Goal: Task Accomplishment & Management: Complete application form

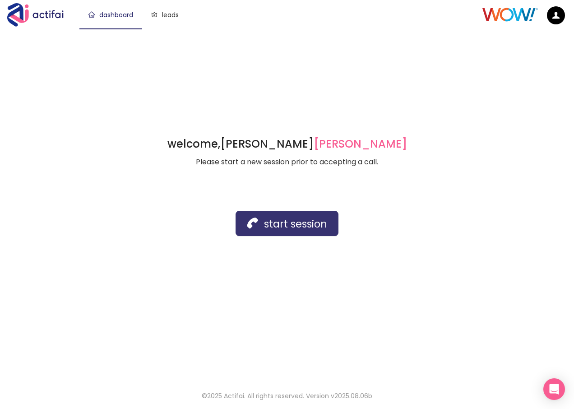
click at [265, 221] on button "start session" at bounding box center [286, 223] width 103 height 25
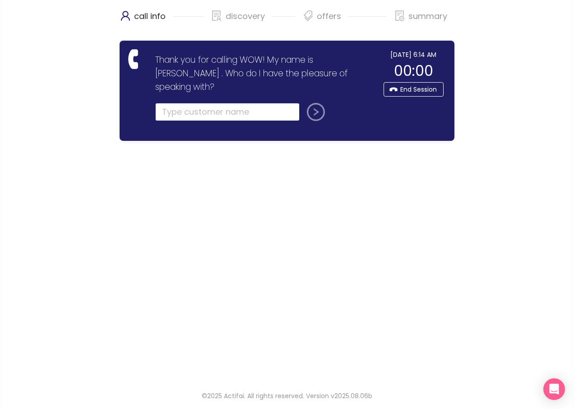
click at [174, 103] on input "text" at bounding box center [227, 112] width 144 height 18
click at [193, 103] on input "text" at bounding box center [227, 112] width 144 height 18
type input "[PERSON_NAME]"
click at [315, 104] on button "submit" at bounding box center [314, 112] width 22 height 18
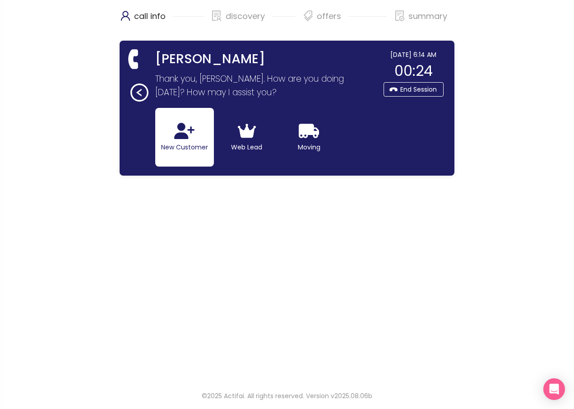
click at [180, 138] on icon "button" at bounding box center [184, 131] width 20 height 16
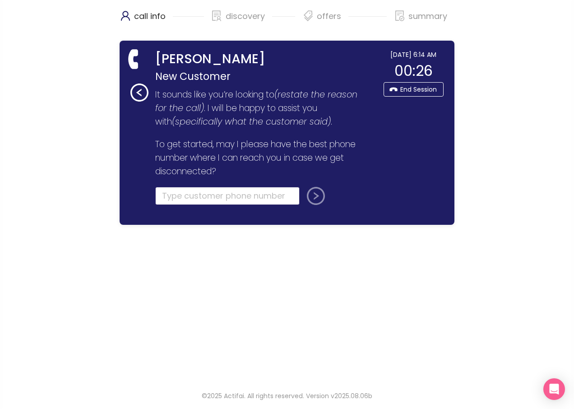
click at [197, 198] on input "tel" at bounding box center [227, 196] width 144 height 18
type input "[PHONE_NUMBER]"
click at [310, 194] on button "submit" at bounding box center [314, 196] width 22 height 18
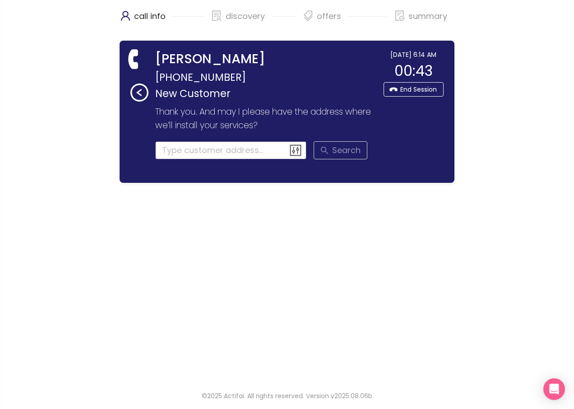
click at [178, 149] on input at bounding box center [231, 150] width 152 height 18
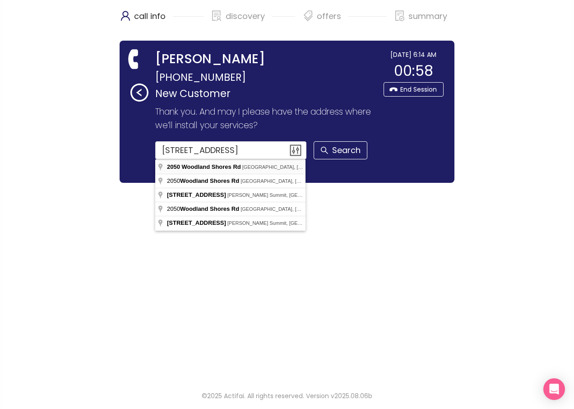
type input "[STREET_ADDRESS]"
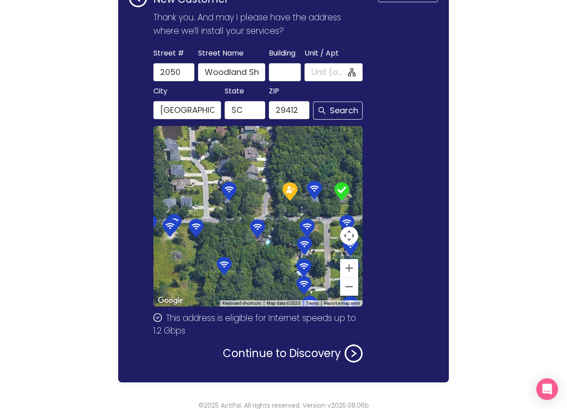
scroll to position [104, 0]
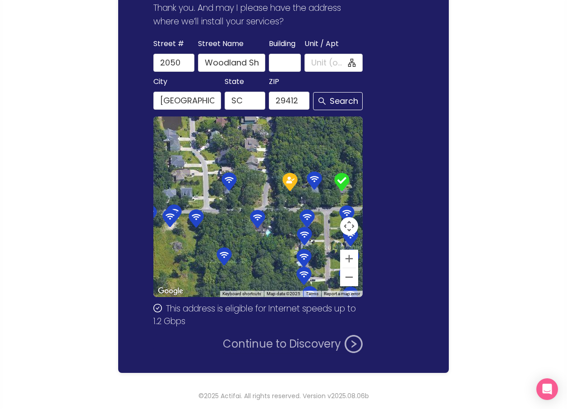
click at [300, 343] on button "Continue to Discovery" at bounding box center [293, 344] width 140 height 18
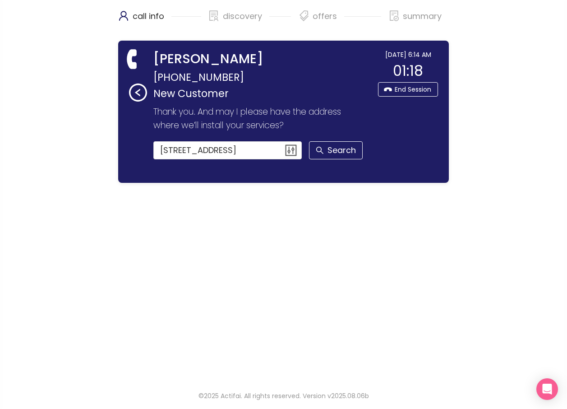
scroll to position [0, 0]
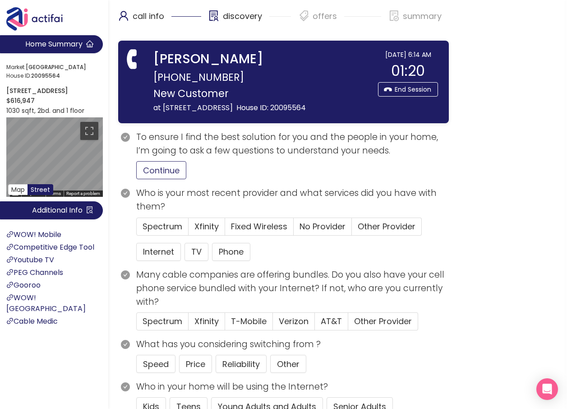
click at [164, 179] on button "Continue" at bounding box center [161, 170] width 50 height 18
click at [207, 232] on span "Xfinity" at bounding box center [206, 226] width 24 height 11
click at [189, 229] on input "Xfinity" at bounding box center [189, 229] width 0 height 0
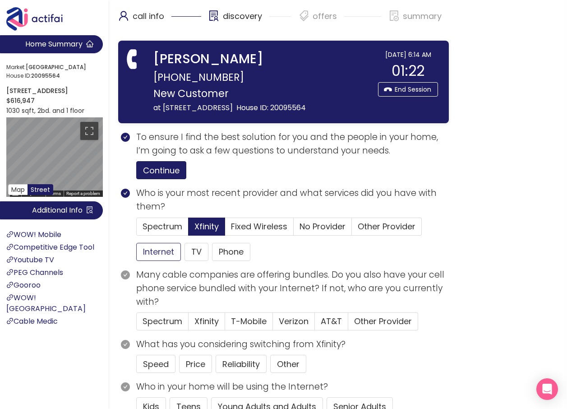
click at [168, 261] on button "Internet" at bounding box center [158, 252] width 45 height 18
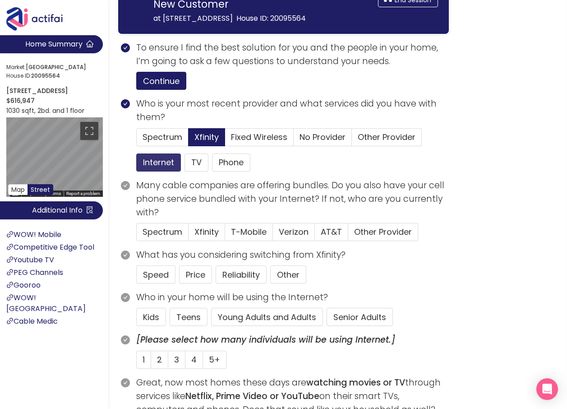
scroll to position [90, 0]
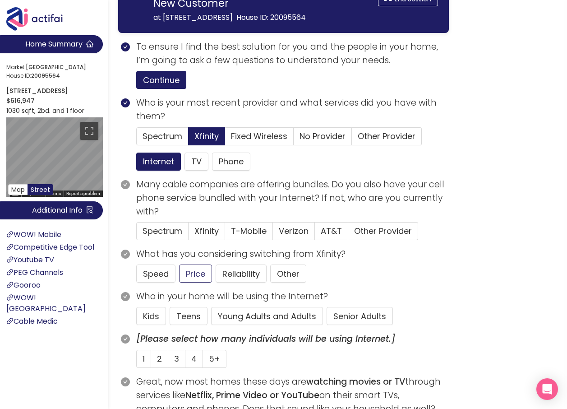
click at [250, 325] on button "Young Adults and Adults" at bounding box center [267, 316] width 112 height 18
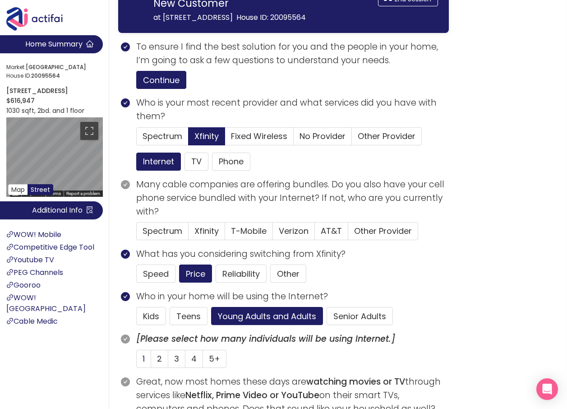
click at [149, 368] on label "1" at bounding box center [143, 359] width 15 height 18
click at [137, 361] on input "1" at bounding box center [137, 361] width 0 height 0
click at [158, 364] on span "2" at bounding box center [159, 358] width 5 height 11
click at [151, 361] on input "2" at bounding box center [151, 361] width 0 height 0
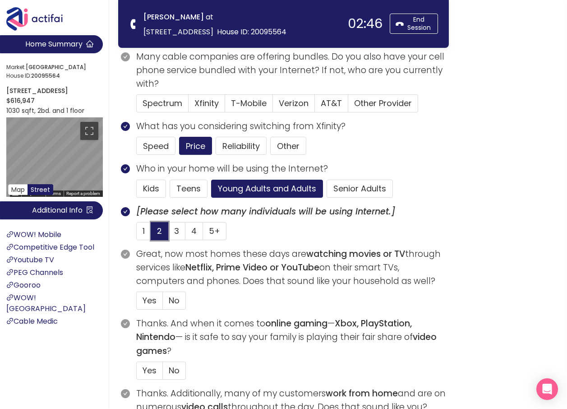
scroll to position [180, 0]
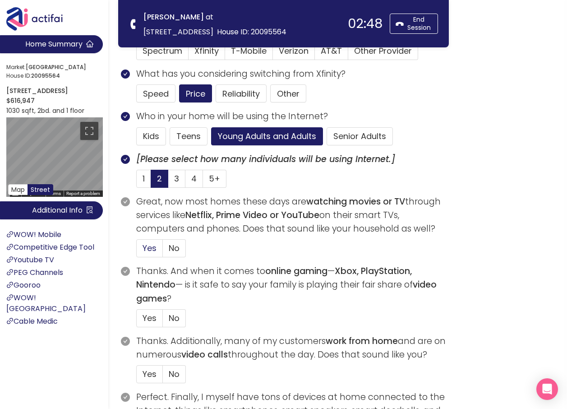
click at [155, 250] on span "Yes" at bounding box center [150, 247] width 14 height 11
click at [137, 251] on input "Yes" at bounding box center [137, 251] width 0 height 0
click at [166, 319] on label "No" at bounding box center [174, 318] width 23 height 18
click at [163, 321] on input "No" at bounding box center [163, 321] width 0 height 0
click at [168, 371] on label "No" at bounding box center [174, 374] width 23 height 18
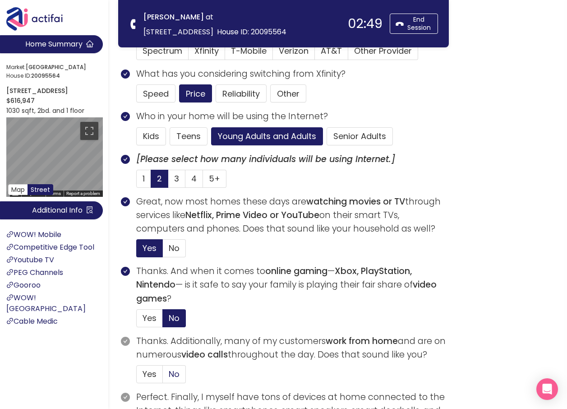
click at [163, 377] on input "No" at bounding box center [163, 377] width 0 height 0
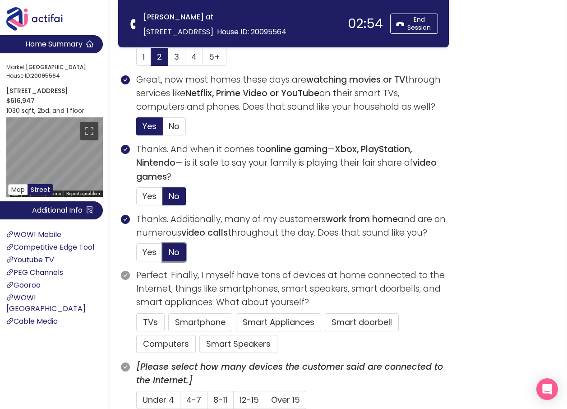
scroll to position [316, 0]
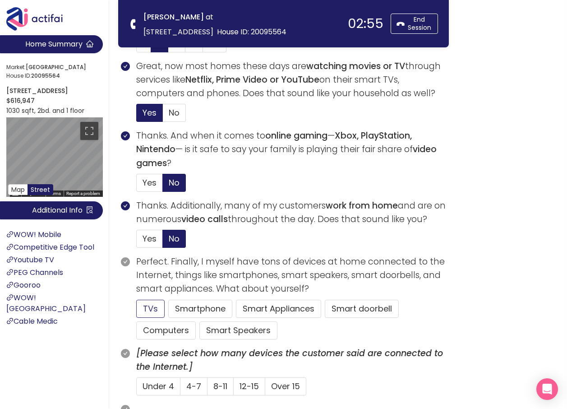
click at [147, 310] on button "TVs" at bounding box center [150, 309] width 28 height 18
click at [144, 235] on span "Yes" at bounding box center [150, 238] width 14 height 11
click at [137, 241] on input "Yes" at bounding box center [137, 241] width 0 height 0
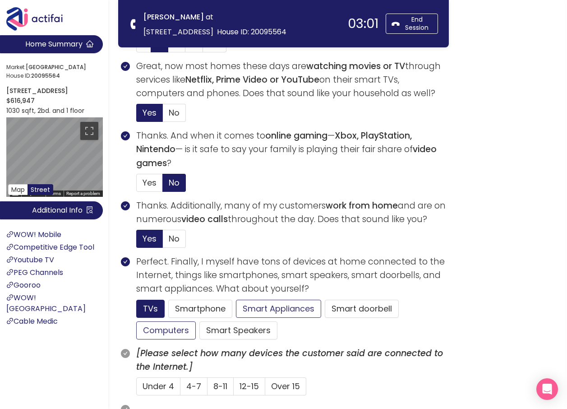
drag, startPoint x: 173, startPoint y: 329, endPoint x: 240, endPoint y: 310, distance: 69.7
click at [174, 327] on button "Computers" at bounding box center [166, 330] width 60 height 18
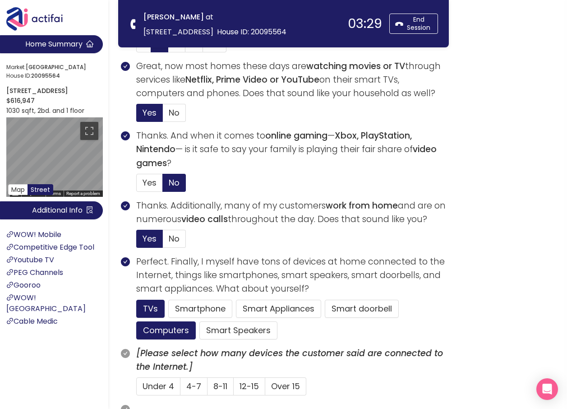
drag, startPoint x: 323, startPoint y: 185, endPoint x: 282, endPoint y: 174, distance: 41.6
click at [282, 174] on section "Thanks. And when it comes to online gaming — Xbox, PlayStation, Nintendo — is i…" at bounding box center [292, 164] width 313 height 70
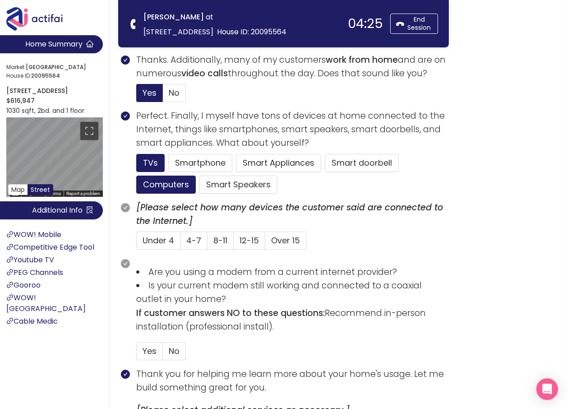
scroll to position [496, 0]
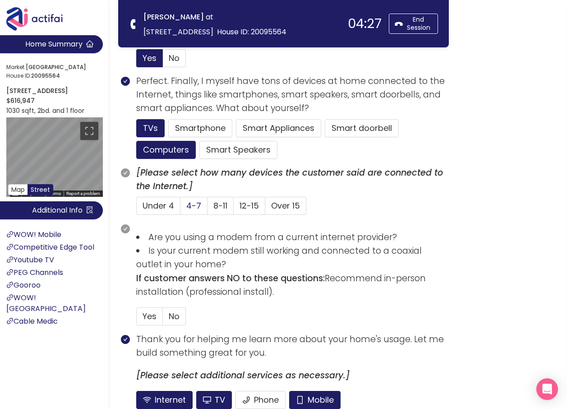
click at [192, 203] on span "4-7" at bounding box center [193, 205] width 15 height 11
click at [180, 208] on input "4-7" at bounding box center [180, 208] width 0 height 0
click at [199, 141] on button "Smartphone" at bounding box center [238, 150] width 78 height 18
click at [174, 317] on span "No" at bounding box center [174, 315] width 11 height 11
click at [163, 319] on input "No" at bounding box center [163, 319] width 0 height 0
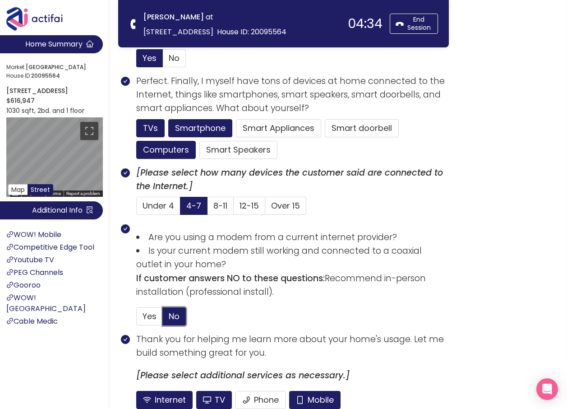
scroll to position [579, 0]
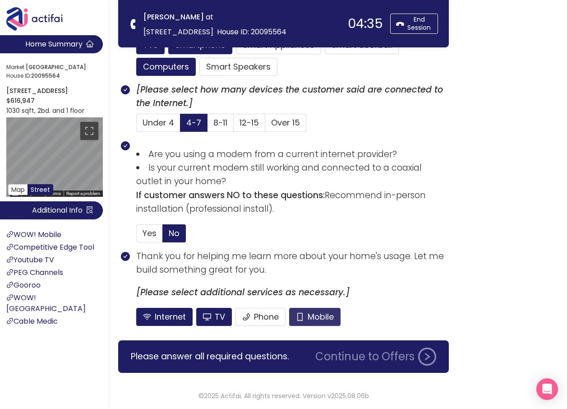
click at [308, 312] on button "Mobile" at bounding box center [314, 317] width 51 height 18
click at [198, 317] on button "TV" at bounding box center [214, 317] width 36 height 18
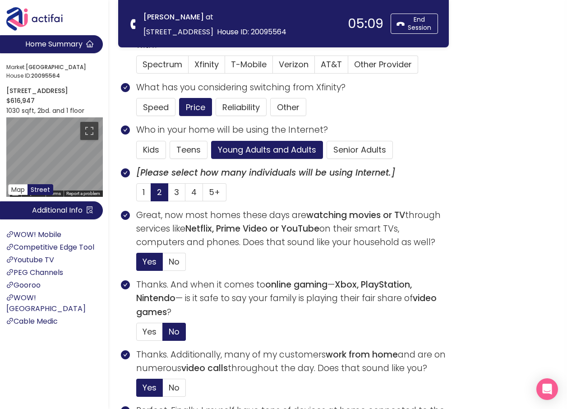
scroll to position [128, 0]
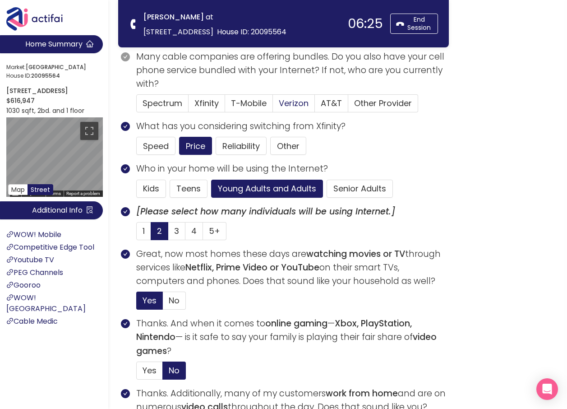
click at [301, 102] on span "Verizon" at bounding box center [294, 102] width 30 height 11
click at [273, 106] on input "Verizon" at bounding box center [273, 106] width 0 height 0
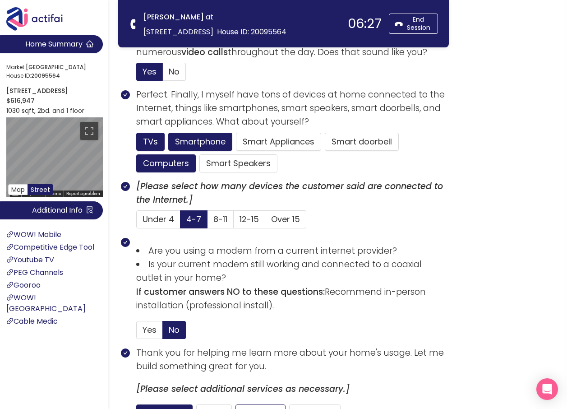
scroll to position [579, 0]
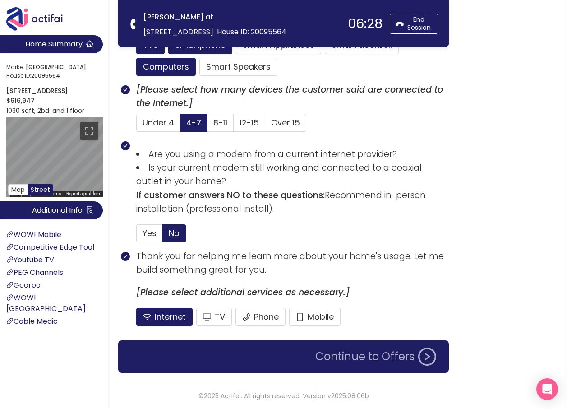
click at [367, 361] on button "Continue to Offers" at bounding box center [376, 356] width 132 height 18
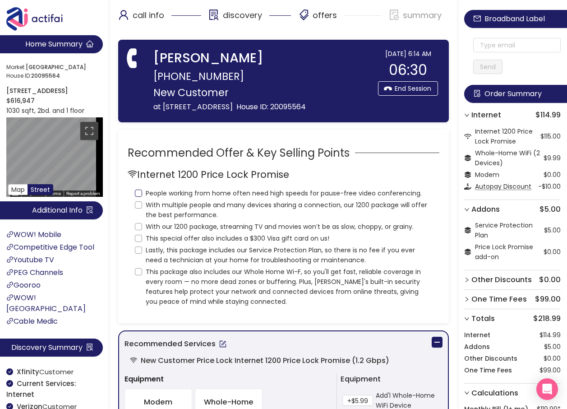
scroll to position [0, 0]
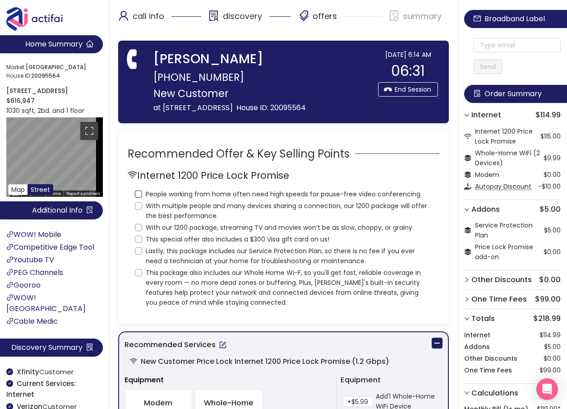
click at [138, 198] on input "People working from home often need high speeds for pause-free video conferenci…" at bounding box center [138, 193] width 7 height 7
checkbox input "true"
click at [138, 209] on input "With multiple people and many devices sharing a connection, our 1200 package wi…" at bounding box center [138, 205] width 7 height 7
checkbox input "true"
click at [139, 231] on input "With our 1200 package, streaming TV and movies won’t be as slow, choppy, or gra…" at bounding box center [138, 227] width 7 height 7
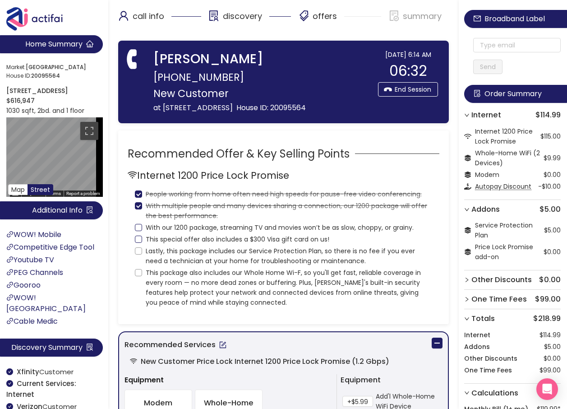
checkbox input "true"
click at [138, 243] on input "This special offer also includes a $300 Visa gift card on us!" at bounding box center [138, 238] width 7 height 7
checkbox input "true"
click at [138, 254] on input "Lastly, this package includes our Service Protection Plan, so there is no fee i…" at bounding box center [138, 250] width 7 height 7
checkbox input "true"
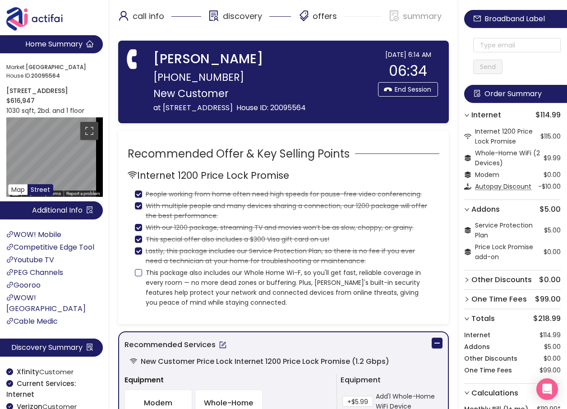
click at [138, 276] on input "This package also includes our Whole Home Wi-F, so you'll get fast, reliable co…" at bounding box center [138, 272] width 7 height 7
checkbox input "true"
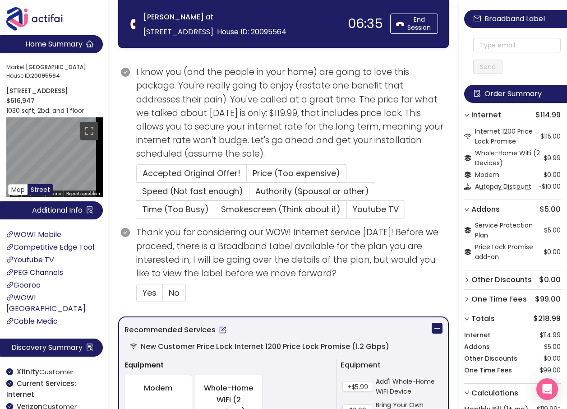
scroll to position [180, 0]
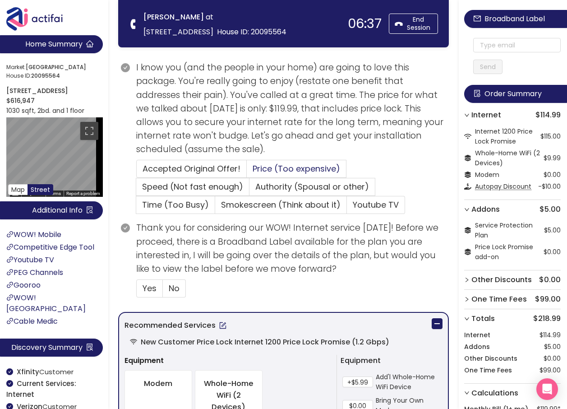
click at [281, 167] on span "Price (Too expensive)" at bounding box center [297, 168] width 88 height 11
click at [247, 171] on input "Price (Too expensive)" at bounding box center [247, 171] width 0 height 0
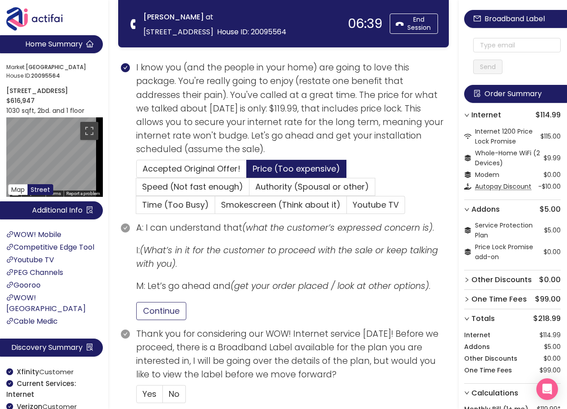
click at [148, 309] on button "Continue" at bounding box center [161, 311] width 50 height 18
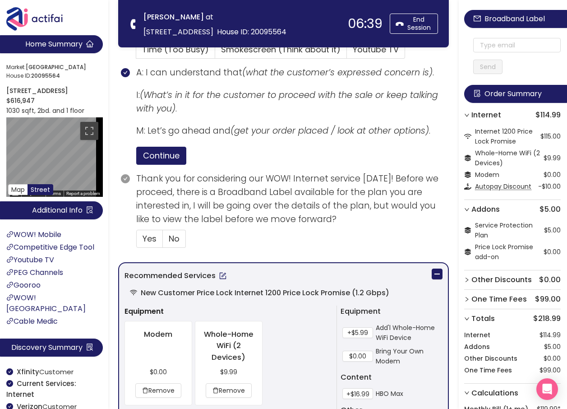
scroll to position [361, 0]
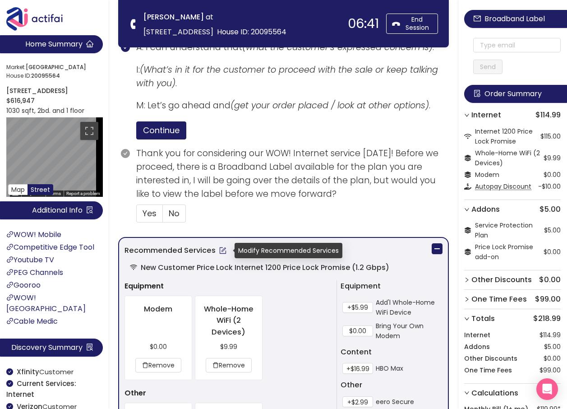
click at [222, 250] on button "button" at bounding box center [223, 250] width 14 height 14
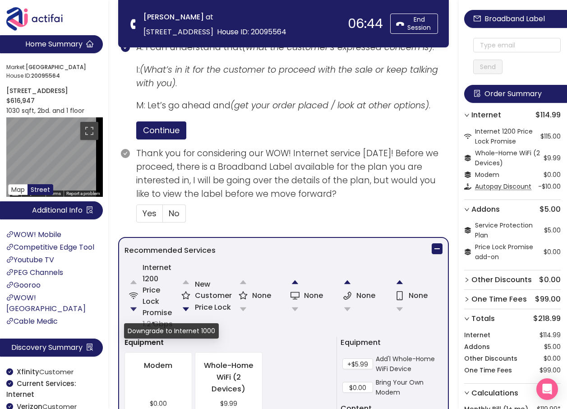
click at [133, 309] on button "button" at bounding box center [133, 309] width 18 height 18
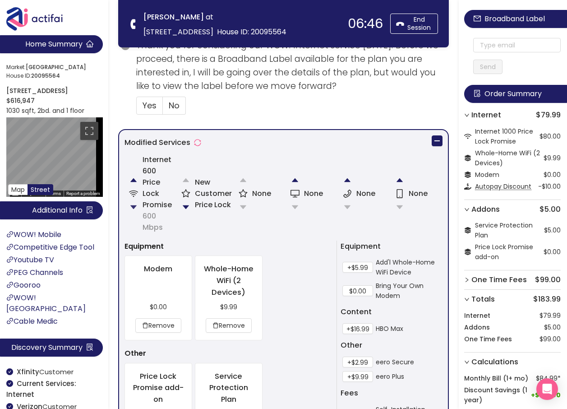
scroll to position [496, 0]
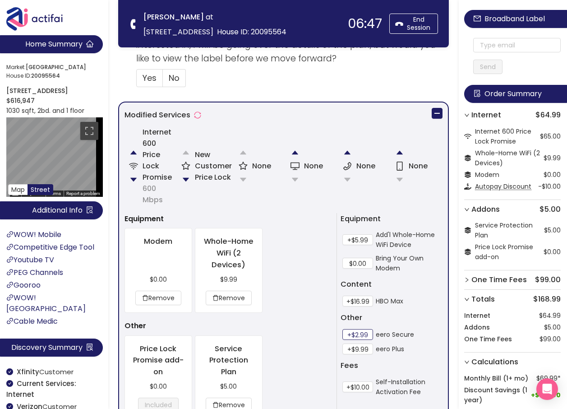
click at [355, 333] on button "+$2.99" at bounding box center [357, 334] width 31 height 11
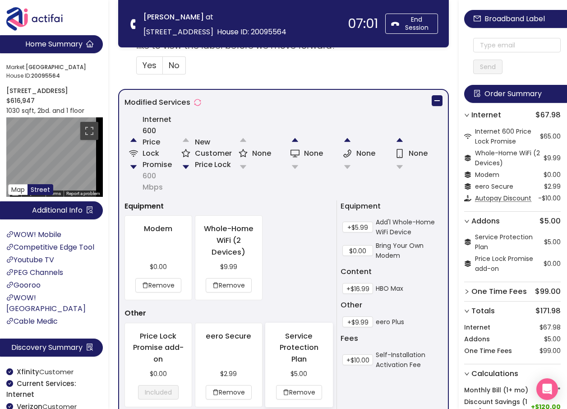
scroll to position [541, 0]
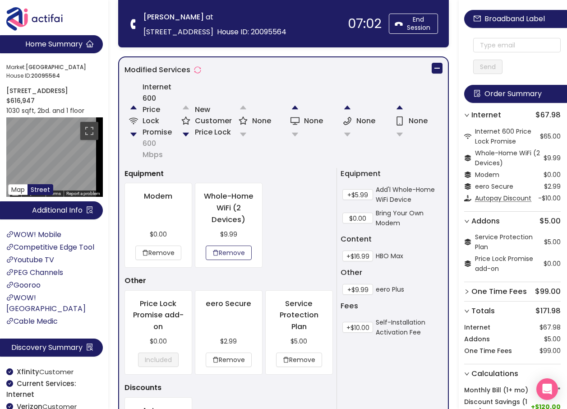
click at [221, 258] on button "Remove" at bounding box center [229, 252] width 46 height 14
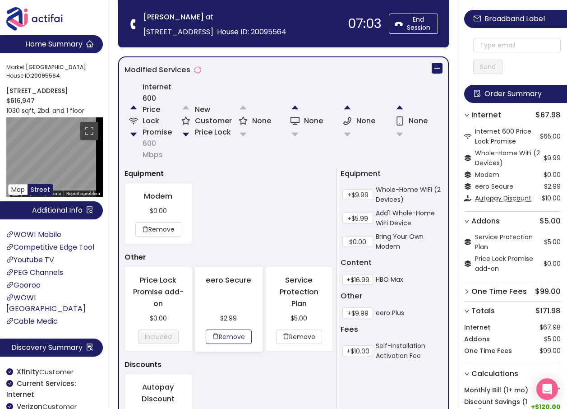
click at [236, 334] on button "Remove" at bounding box center [229, 336] width 46 height 14
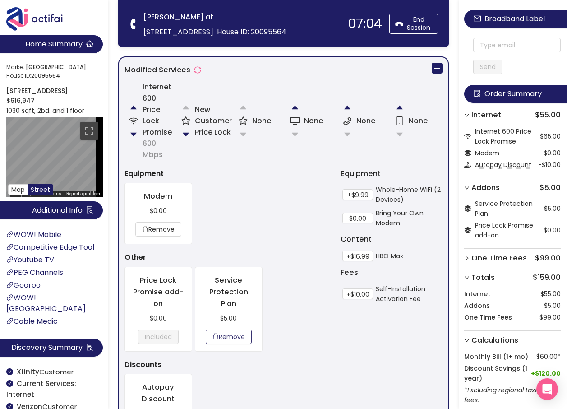
click at [231, 333] on button "Remove" at bounding box center [229, 336] width 46 height 14
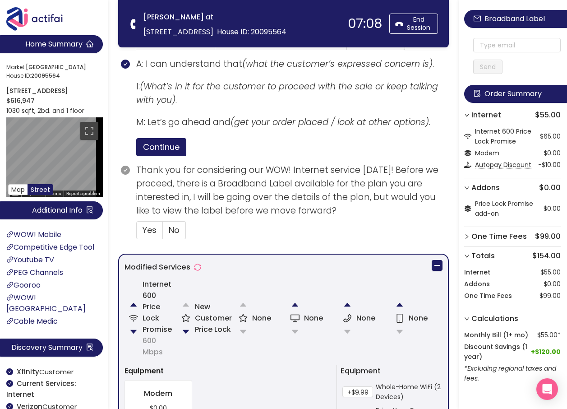
scroll to position [406, 0]
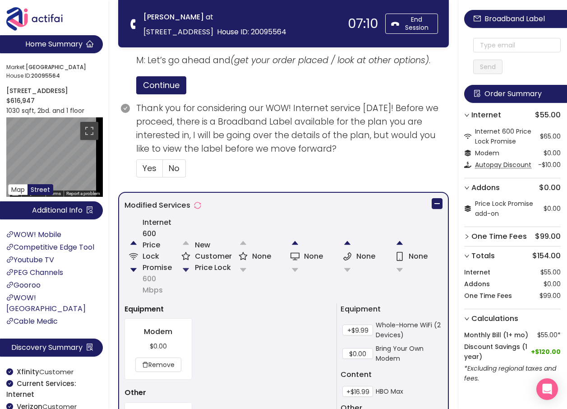
click at [184, 268] on button "button" at bounding box center [186, 270] width 18 height 18
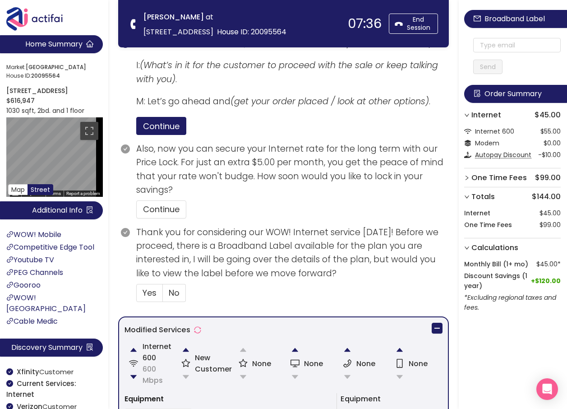
scroll to position [361, 0]
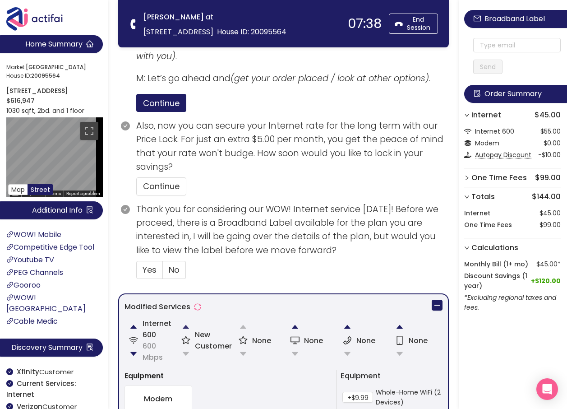
click at [186, 326] on button "button" at bounding box center [186, 327] width 18 height 18
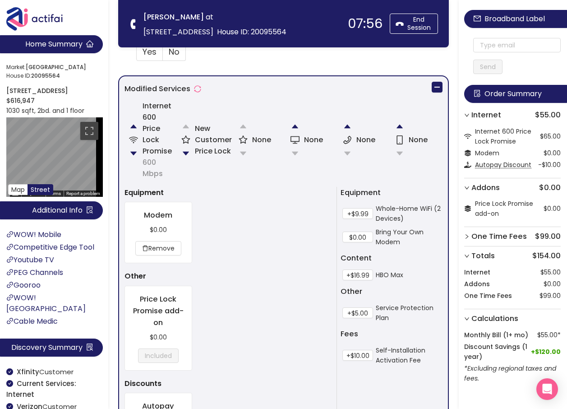
scroll to position [523, 0]
click at [361, 211] on button "+$9.99" at bounding box center [357, 212] width 31 height 11
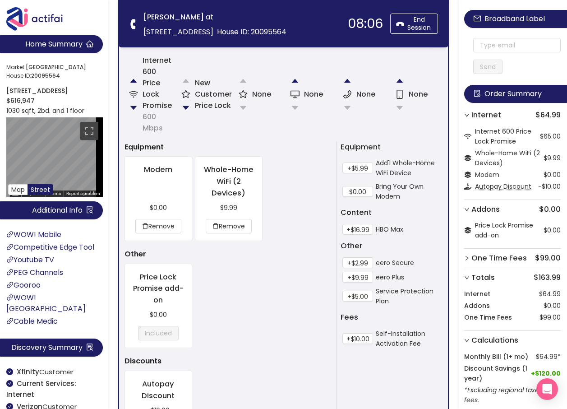
scroll to position [568, 0]
click at [356, 295] on button "+$5.00" at bounding box center [357, 295] width 31 height 11
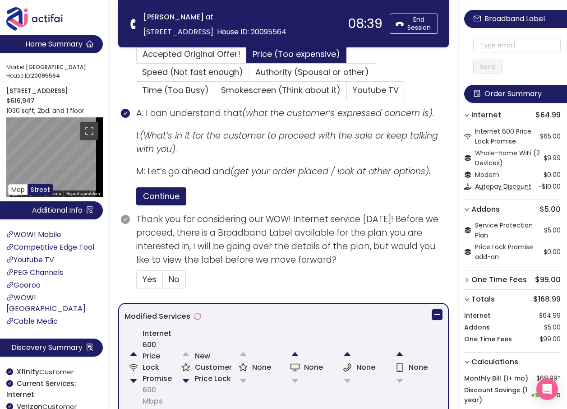
scroll to position [298, 0]
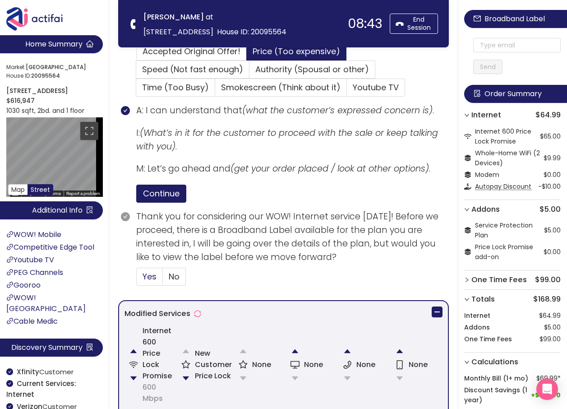
click at [147, 278] on span "Yes" at bounding box center [150, 276] width 14 height 11
click at [137, 279] on input "Yes" at bounding box center [137, 279] width 0 height 0
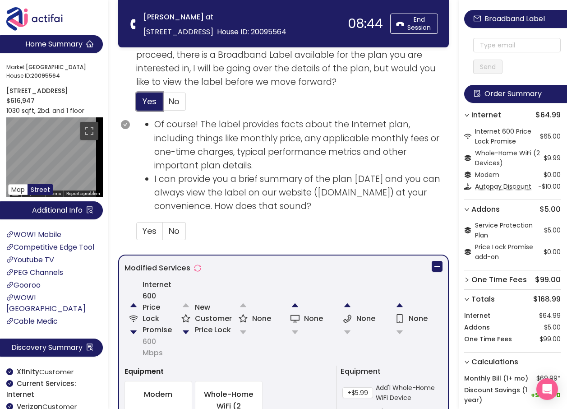
scroll to position [478, 0]
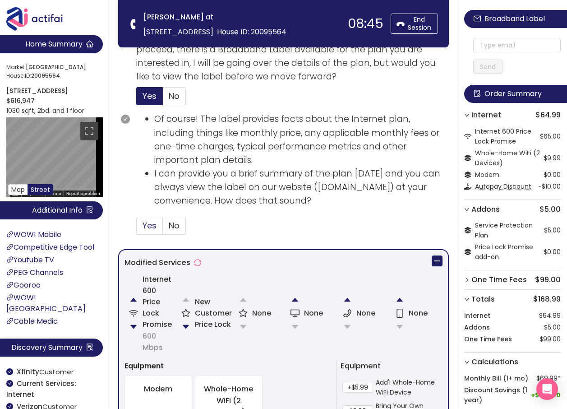
click at [144, 223] on span "Yes" at bounding box center [150, 225] width 14 height 11
click at [137, 228] on input "Yes" at bounding box center [137, 228] width 0 height 0
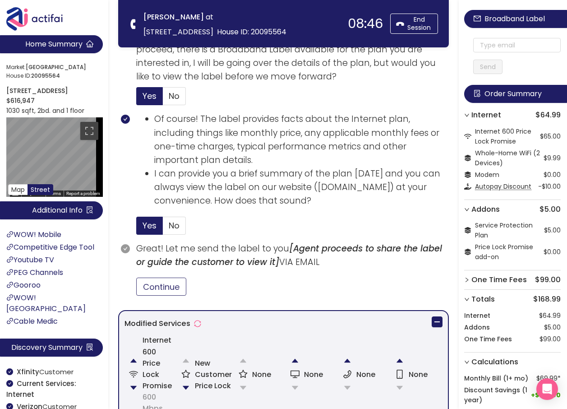
click at [160, 287] on button "Continue" at bounding box center [161, 286] width 50 height 18
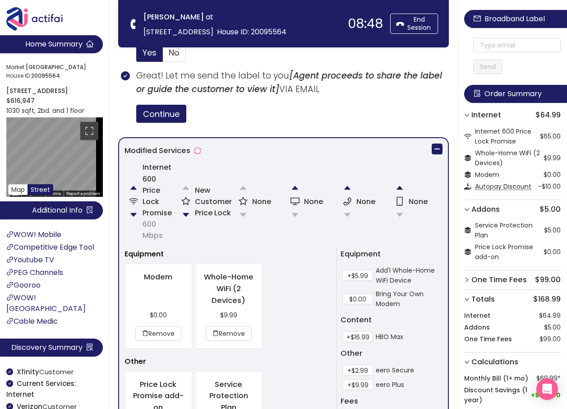
scroll to position [659, 0]
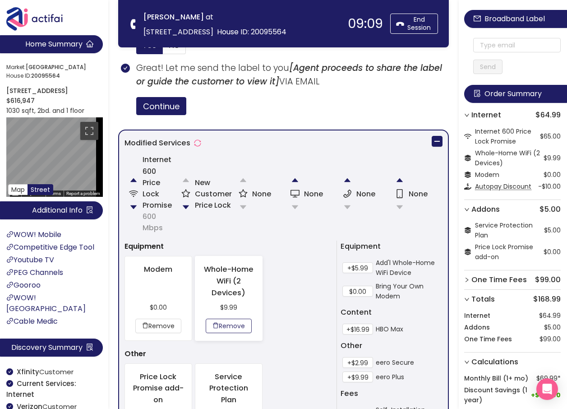
drag, startPoint x: 214, startPoint y: 320, endPoint x: 214, endPoint y: 311, distance: 9.5
drag, startPoint x: 214, startPoint y: 311, endPoint x: 385, endPoint y: 111, distance: 262.6
click at [385, 111] on div "Continue" at bounding box center [292, 106] width 313 height 18
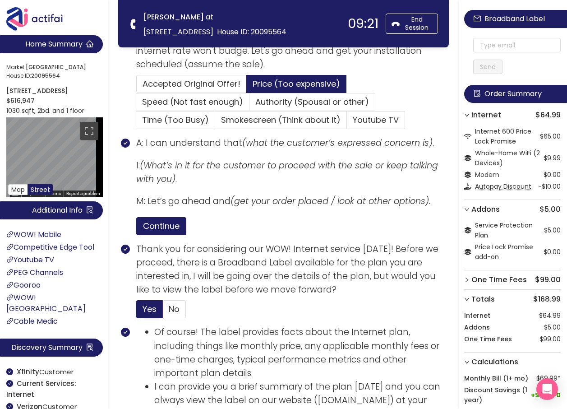
scroll to position [253, 0]
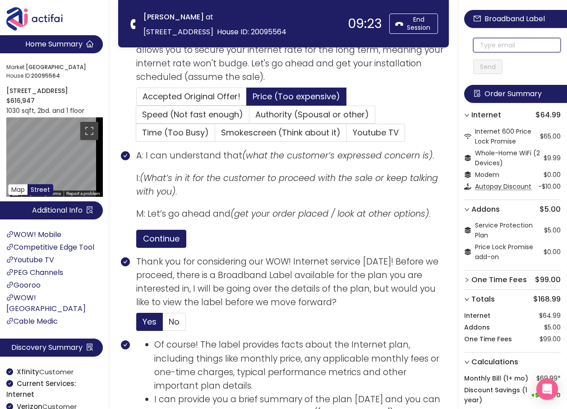
click at [492, 46] on input "text" at bounding box center [517, 45] width 88 height 14
drag, startPoint x: 527, startPoint y: 42, endPoint x: 468, endPoint y: 42, distance: 59.1
click at [468, 42] on div "Broadband Label [EMAIL_ADDRESS][DOMAIN_NAME] Send Order Summary Internet $64.99…" at bounding box center [513, 234] width 108 height 468
click at [484, 46] on input "[EMAIL_ADDRESS][DOMAIN_NAME]" at bounding box center [517, 45] width 88 height 14
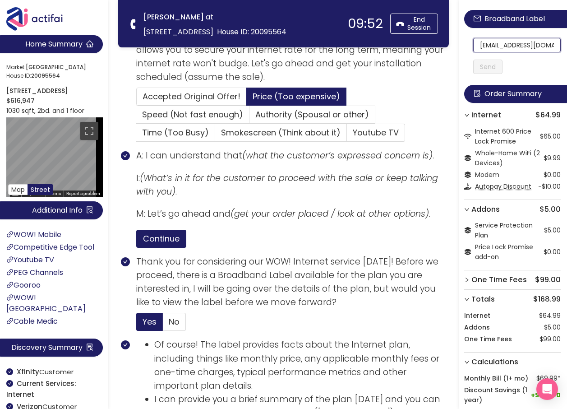
scroll to position [0, 6]
drag, startPoint x: 486, startPoint y: 47, endPoint x: 567, endPoint y: 60, distance: 82.2
type input "[EMAIL_ADDRESS][DOMAIN_NAME]"
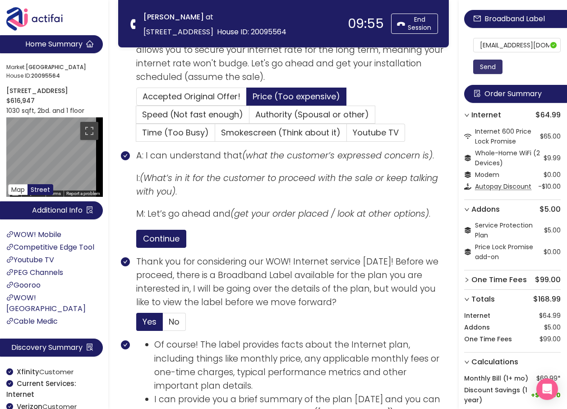
click at [485, 65] on button "Send" at bounding box center [487, 67] width 29 height 14
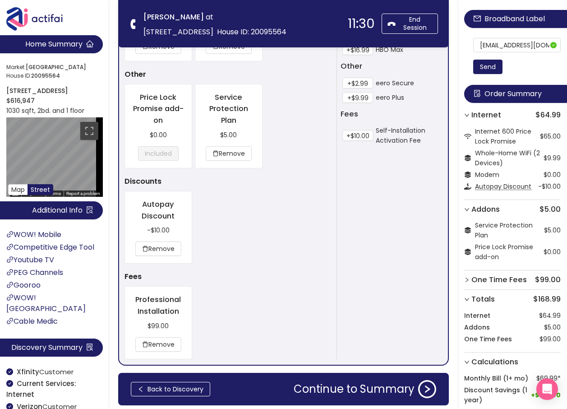
scroll to position [970, 0]
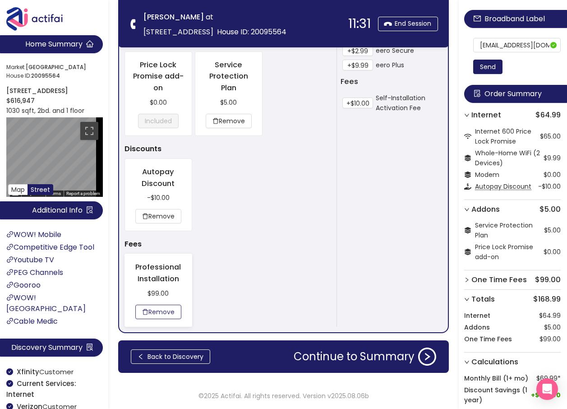
click at [163, 312] on button "Remove" at bounding box center [158, 311] width 46 height 14
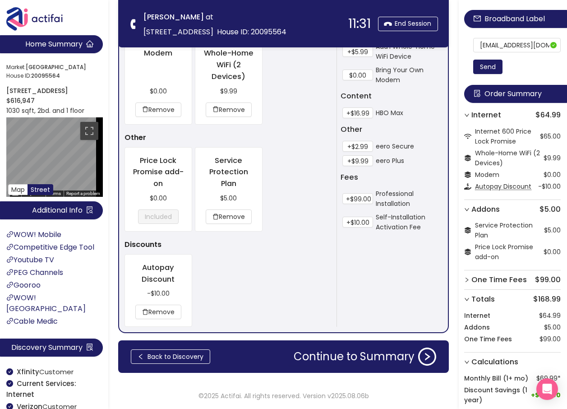
scroll to position [875, 0]
click at [327, 357] on button "Continue to Summary" at bounding box center [364, 356] width 153 height 18
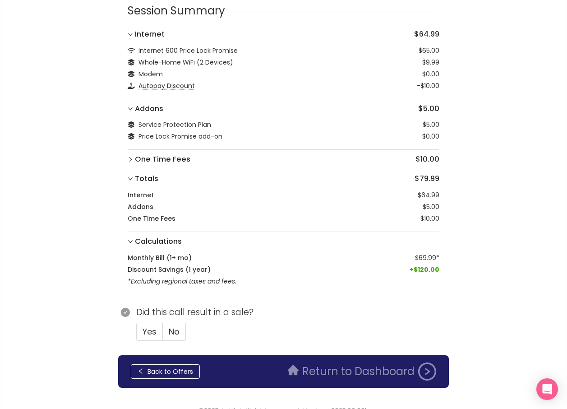
scroll to position [68, 0]
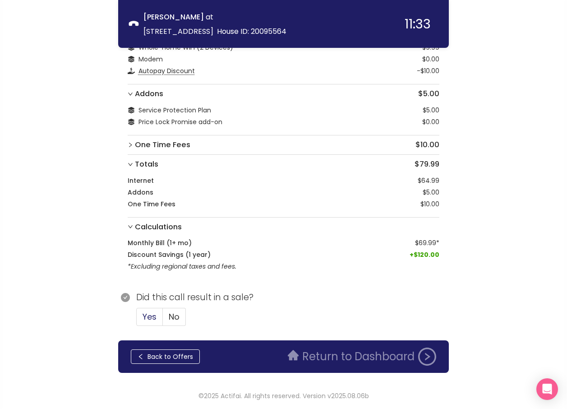
click at [155, 313] on span "Yes" at bounding box center [150, 316] width 14 height 11
click at [137, 319] on input "Yes" at bounding box center [137, 319] width 0 height 0
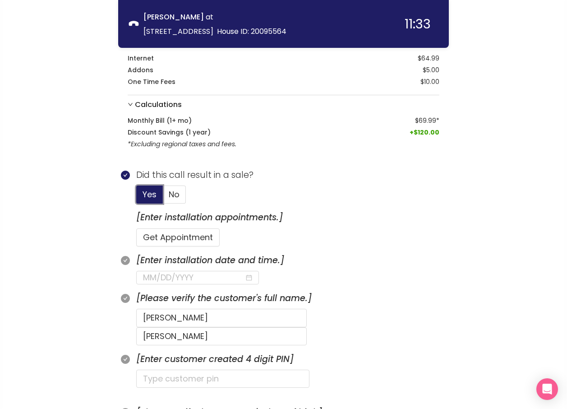
scroll to position [203, 0]
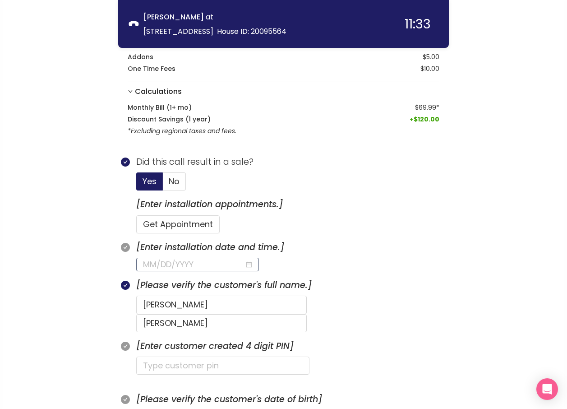
click at [179, 264] on input at bounding box center [193, 264] width 101 height 13
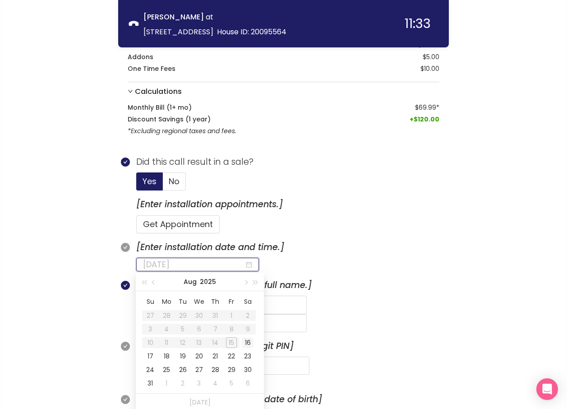
click at [249, 342] on div "16" at bounding box center [247, 342] width 11 height 11
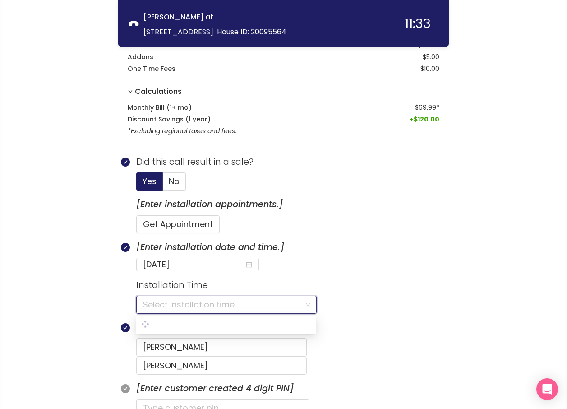
click at [187, 303] on input "search" at bounding box center [223, 304] width 161 height 17
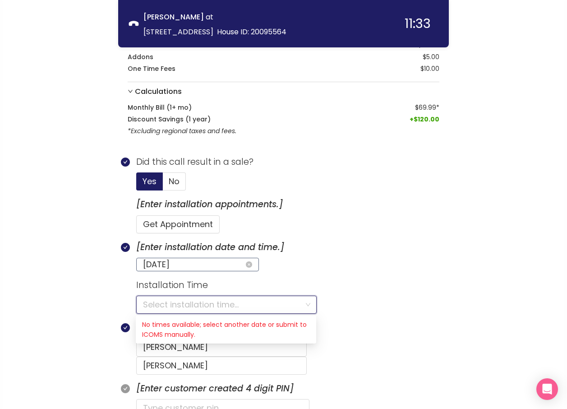
click at [193, 265] on input "[DATE]" at bounding box center [193, 264] width 101 height 13
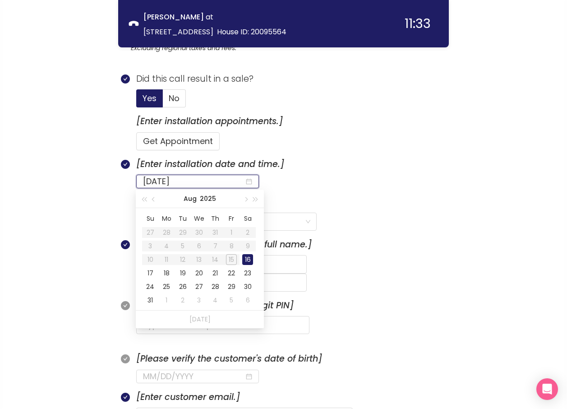
scroll to position [293, 0]
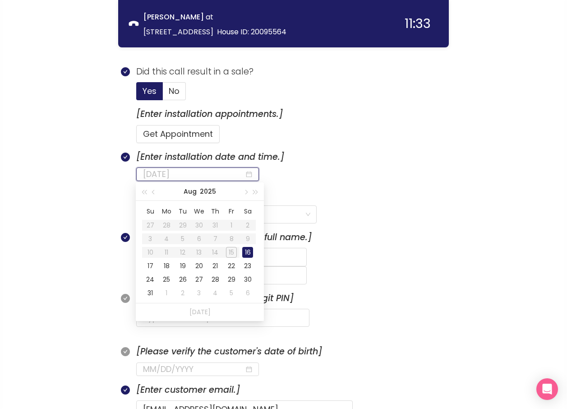
click at [247, 253] on div "16" at bounding box center [247, 252] width 11 height 11
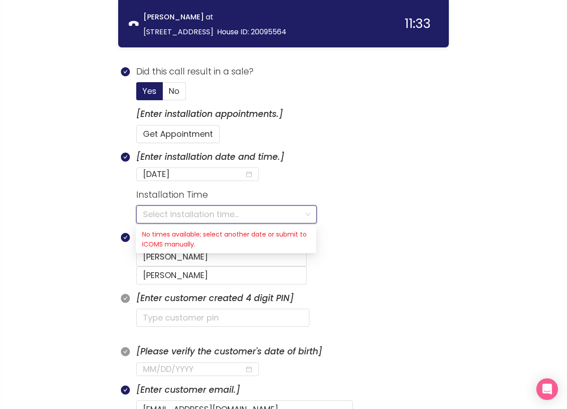
click at [171, 215] on input "search" at bounding box center [223, 214] width 161 height 17
click at [209, 175] on input "[DATE]" at bounding box center [193, 174] width 101 height 13
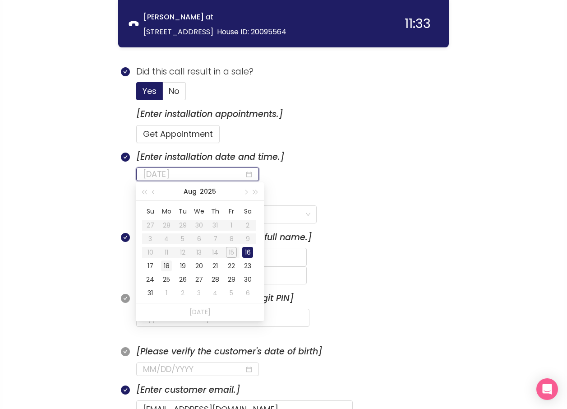
click at [166, 266] on div "18" at bounding box center [166, 265] width 11 height 11
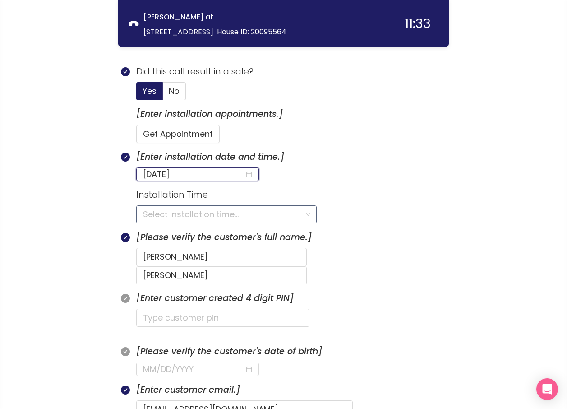
click at [259, 217] on input "search" at bounding box center [223, 214] width 161 height 17
click at [203, 175] on input "[DATE]" at bounding box center [193, 174] width 101 height 13
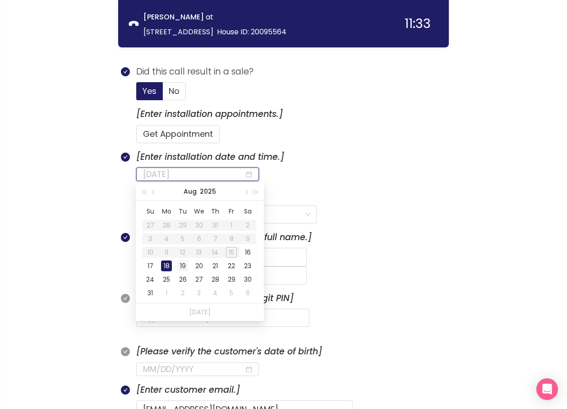
type input "[DATE]"
click at [185, 261] on div "19" at bounding box center [182, 265] width 11 height 11
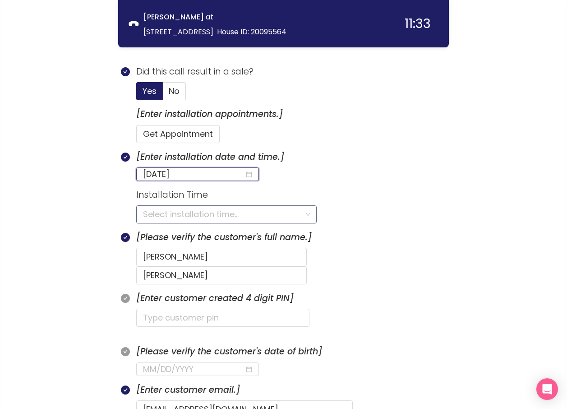
click at [265, 212] on input "search" at bounding box center [223, 214] width 161 height 17
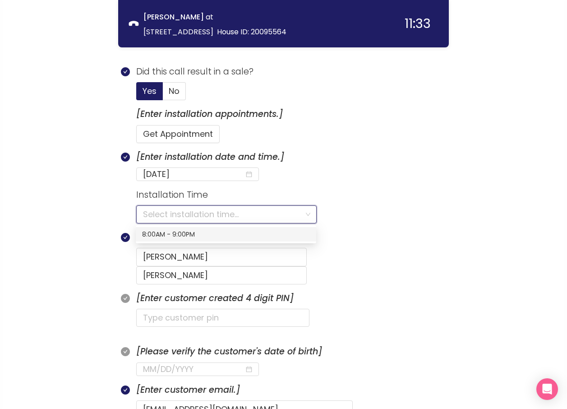
click at [168, 233] on div "8:00AM - 9:00PM" at bounding box center [226, 234] width 168 height 10
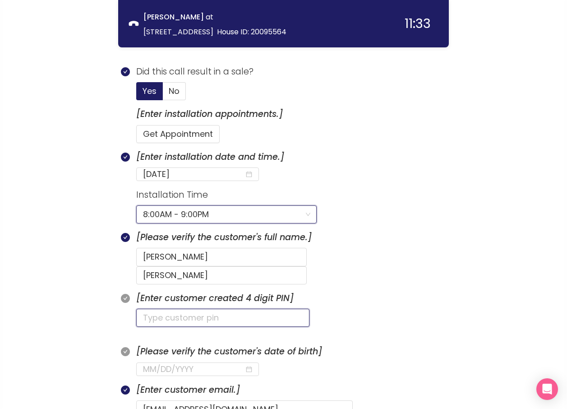
click at [161, 309] on input "text" at bounding box center [222, 318] width 173 height 18
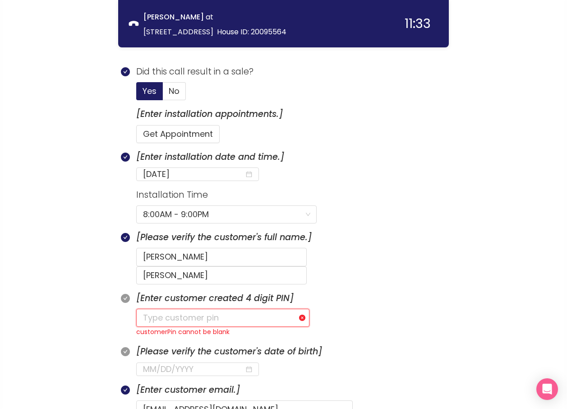
click at [172, 309] on input "text" at bounding box center [222, 318] width 173 height 18
type input "9222"
click at [157, 363] on input at bounding box center [193, 369] width 101 height 13
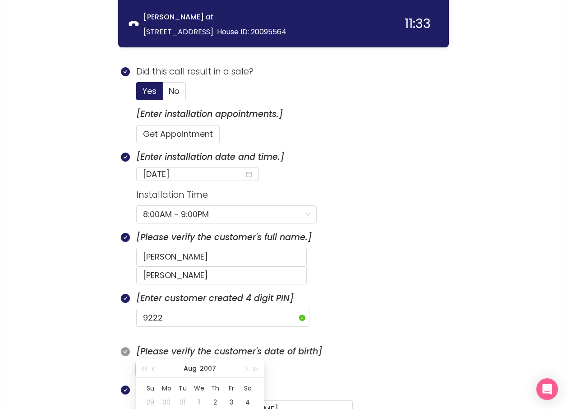
click at [147, 363] on input at bounding box center [193, 369] width 101 height 13
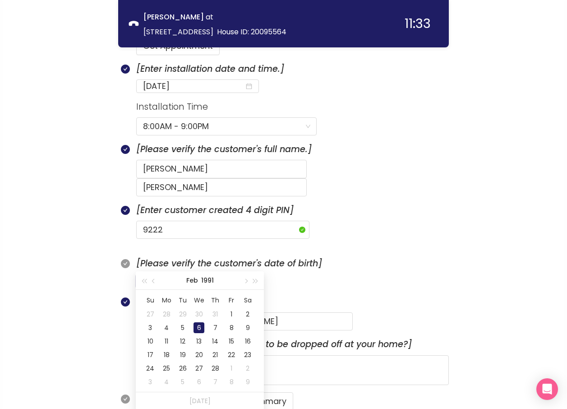
scroll to position [383, 0]
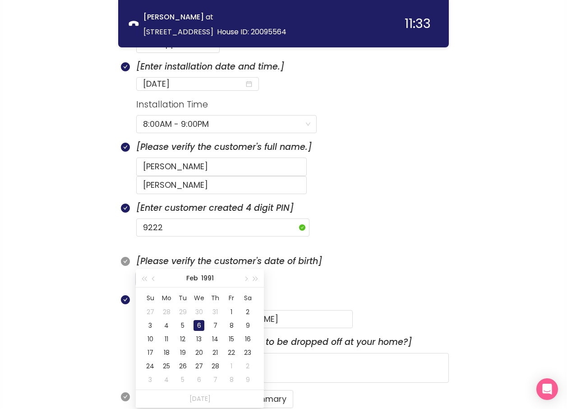
click at [199, 328] on div "6" at bounding box center [199, 325] width 11 height 11
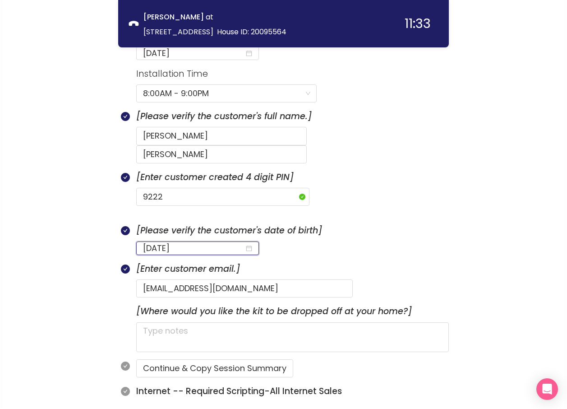
scroll to position [474, 0]
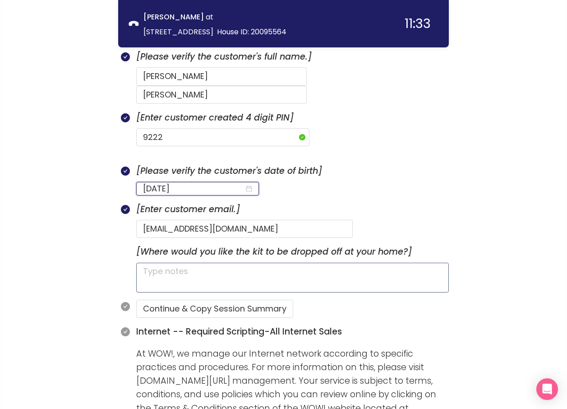
type input "[DATE]"
click at [204, 263] on textarea at bounding box center [292, 278] width 313 height 30
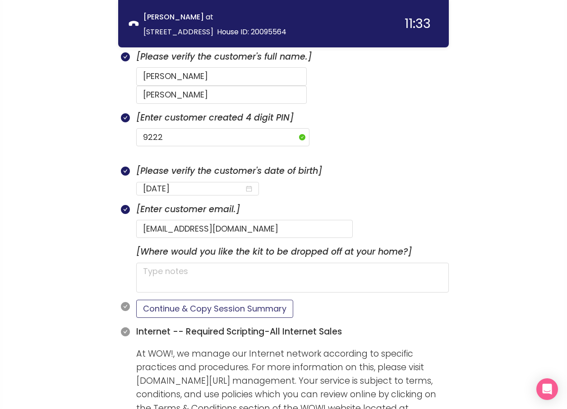
click at [210, 300] on button "Continue & Copy Session Summary" at bounding box center [214, 309] width 157 height 18
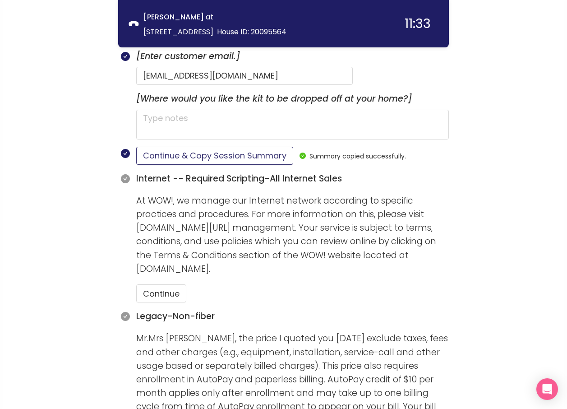
scroll to position [654, 0]
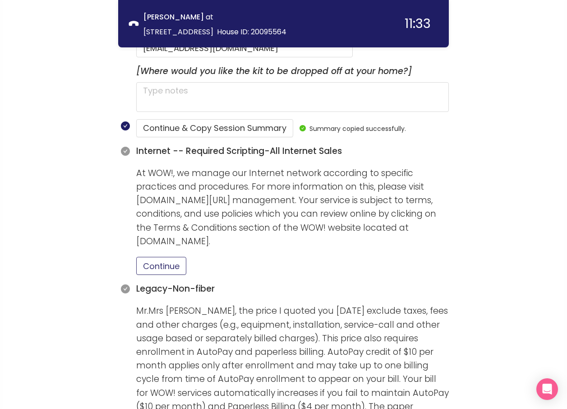
click at [166, 257] on button "Continue" at bounding box center [161, 266] width 50 height 18
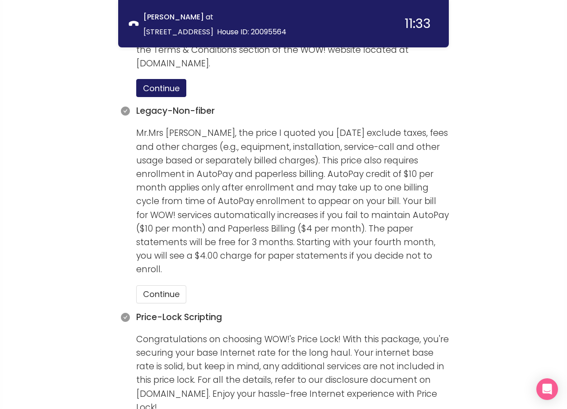
scroll to position [834, 0]
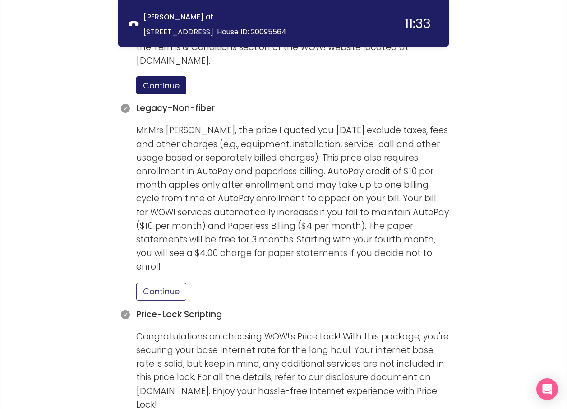
click at [168, 282] on button "Continue" at bounding box center [161, 291] width 50 height 18
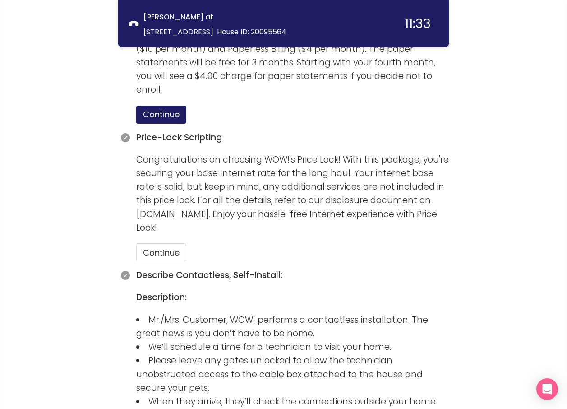
scroll to position [1015, 0]
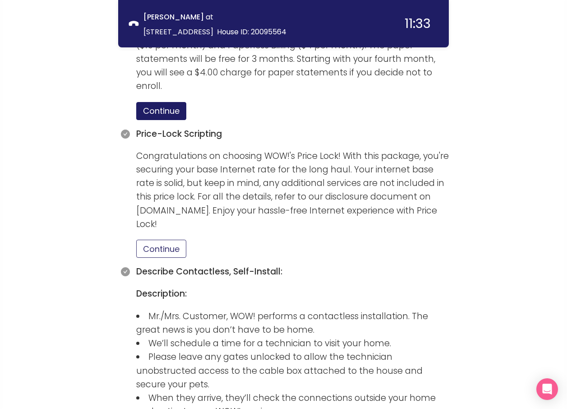
click at [163, 240] on button "Continue" at bounding box center [161, 249] width 50 height 18
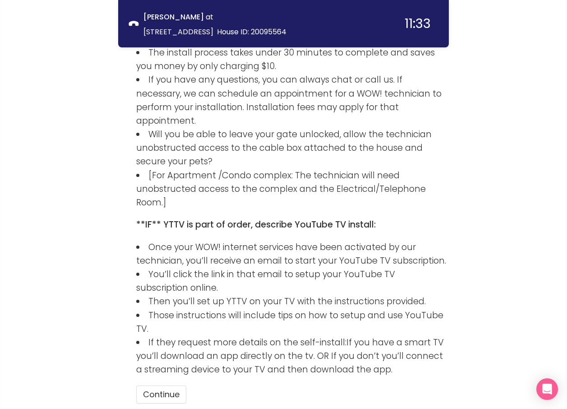
scroll to position [1466, 0]
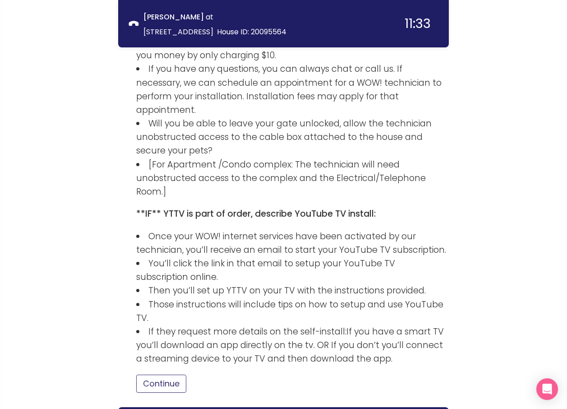
click at [167, 374] on button "Continue" at bounding box center [161, 383] width 50 height 18
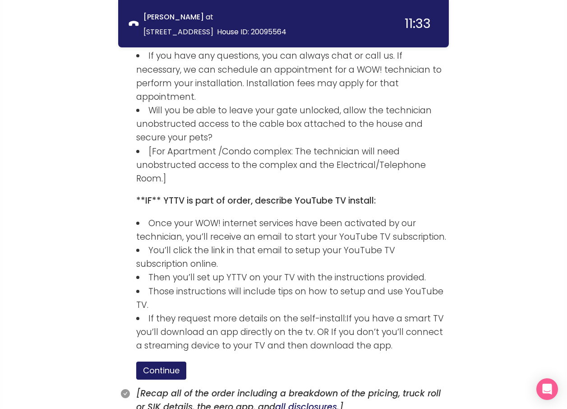
scroll to position [1549, 0]
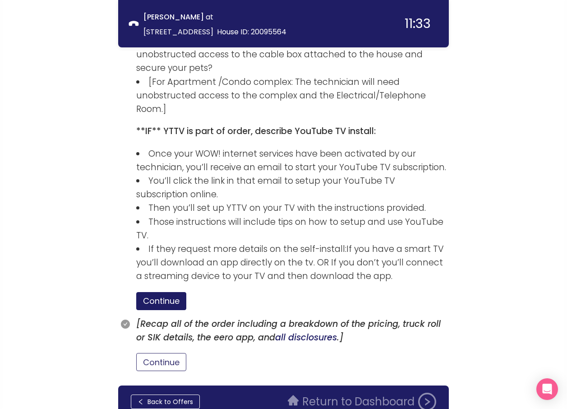
click at [159, 353] on button "Continue" at bounding box center [161, 362] width 50 height 18
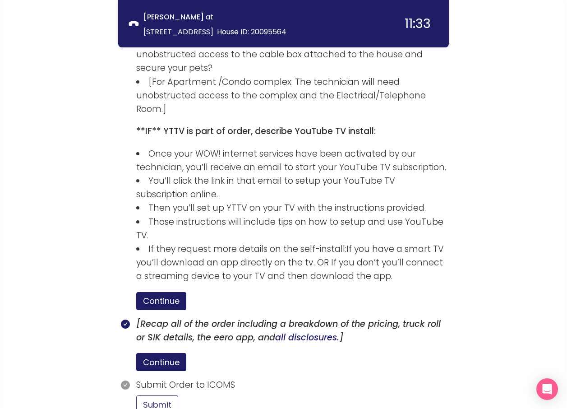
click at [143, 395] on button "Submit" at bounding box center [157, 404] width 42 height 18
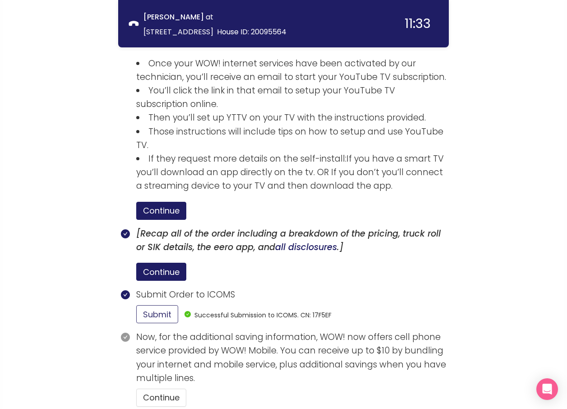
scroll to position [1674, 0]
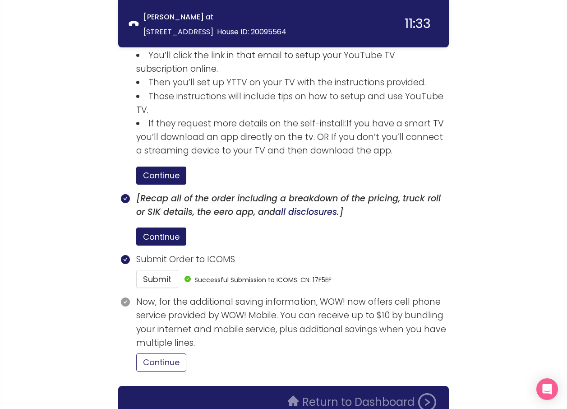
click at [147, 353] on button "Continue" at bounding box center [161, 362] width 50 height 18
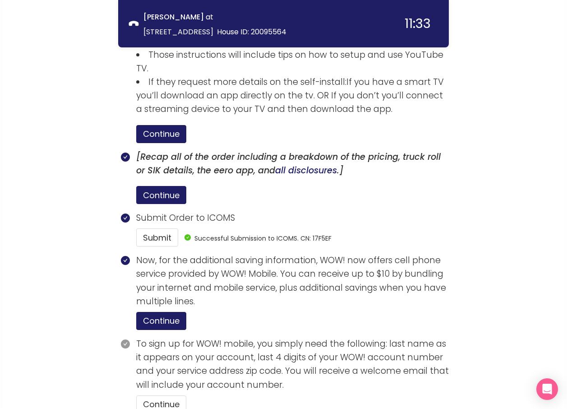
scroll to position [1757, 0]
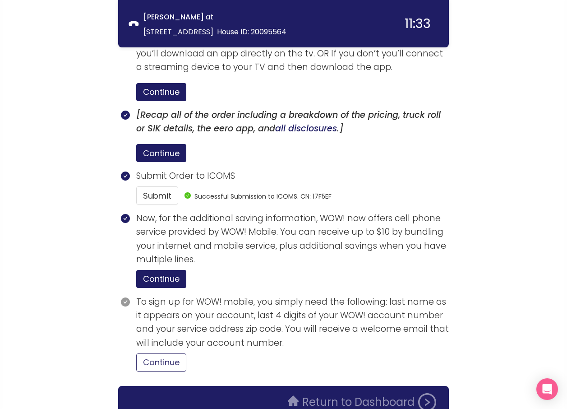
click at [146, 353] on button "Continue" at bounding box center [161, 362] width 50 height 18
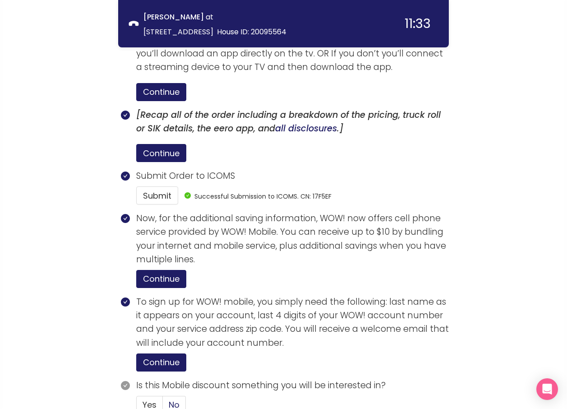
click at [178, 399] on span "No" at bounding box center [174, 404] width 11 height 11
click at [163, 407] on input "No" at bounding box center [163, 407] width 0 height 0
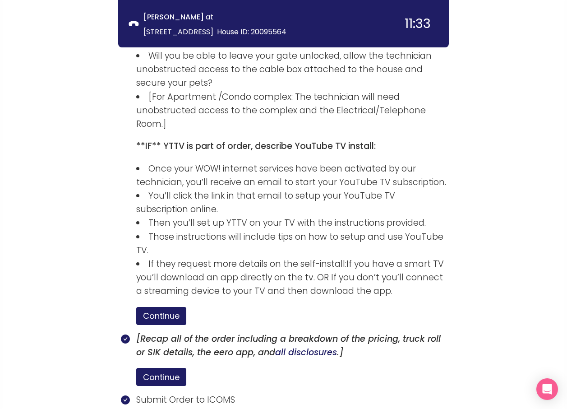
scroll to position [1856, 0]
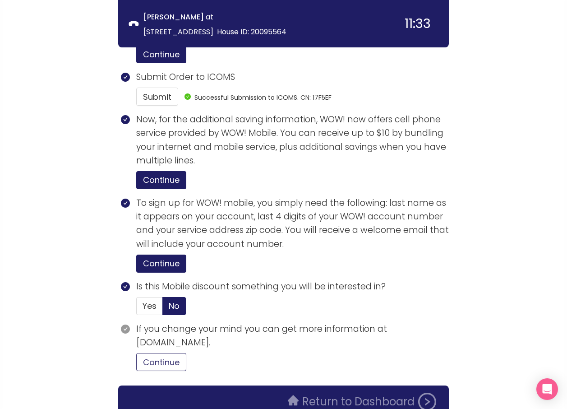
click at [160, 353] on button "Continue" at bounding box center [161, 362] width 50 height 18
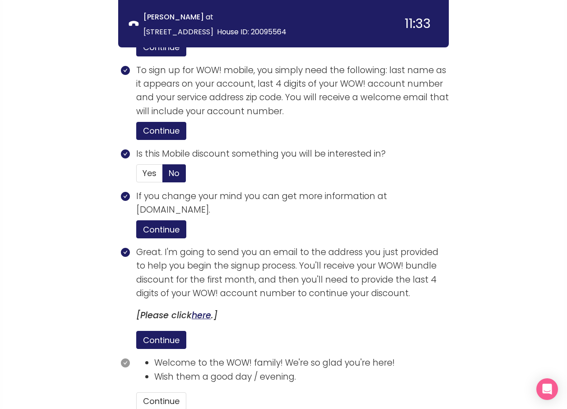
scroll to position [2028, 0]
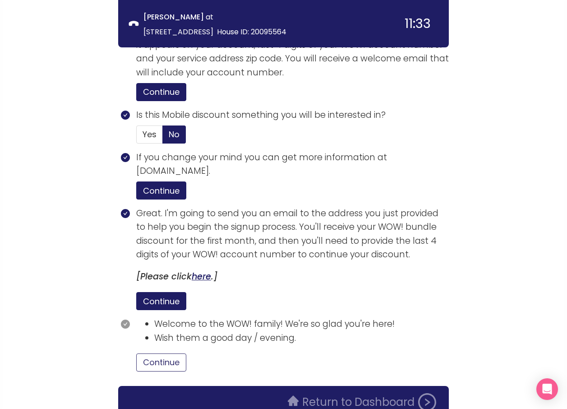
click at [171, 353] on button "Continue" at bounding box center [161, 362] width 50 height 18
click at [367, 393] on button "Return to Dashboard" at bounding box center [361, 402] width 159 height 18
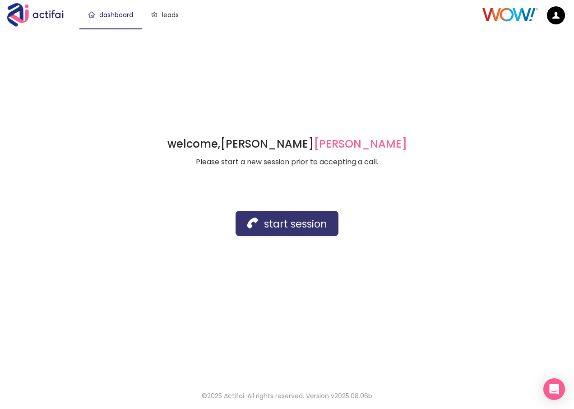
click at [259, 223] on button "start session" at bounding box center [286, 223] width 103 height 25
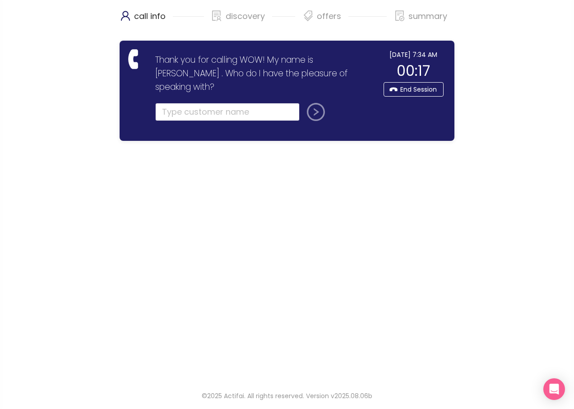
click at [230, 103] on input "text" at bounding box center [227, 112] width 144 height 18
type input "[PERSON_NAME]"
click at [318, 103] on button "submit" at bounding box center [314, 112] width 22 height 18
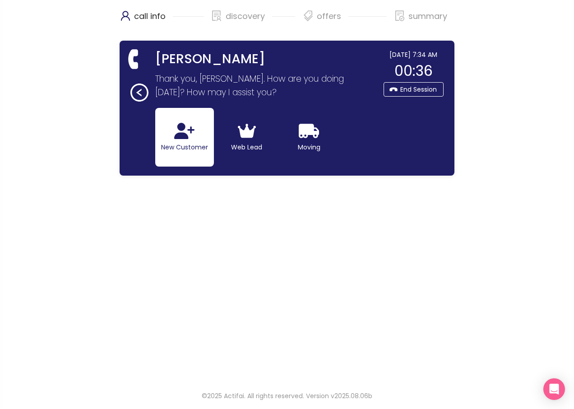
click at [172, 144] on button "New Customer" at bounding box center [184, 137] width 59 height 59
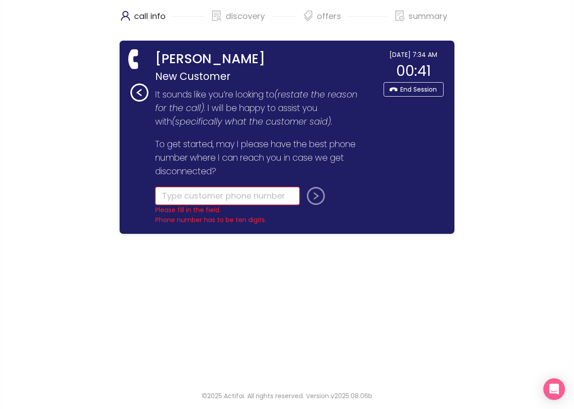
click at [184, 196] on input "tel" at bounding box center [227, 196] width 144 height 18
type input "[PHONE_NUMBER]"
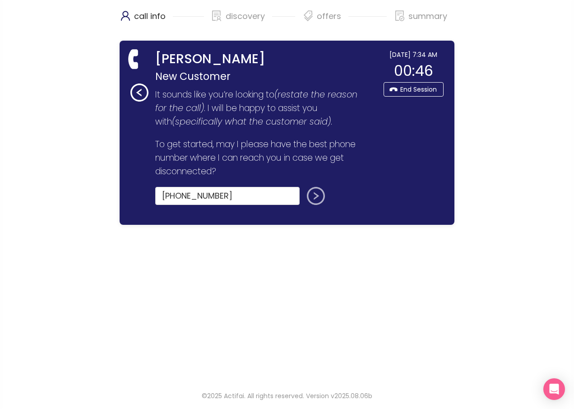
click at [311, 195] on button "submit" at bounding box center [314, 196] width 22 height 18
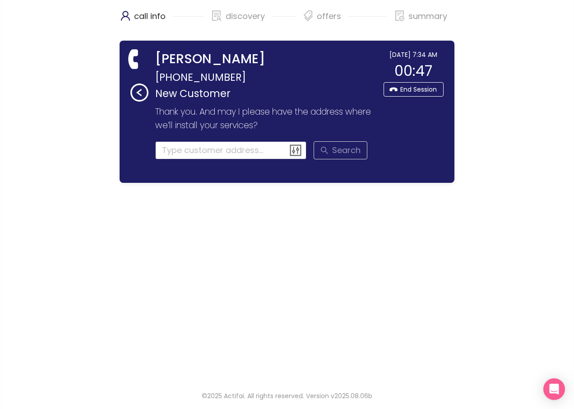
click at [203, 149] on input at bounding box center [231, 150] width 152 height 18
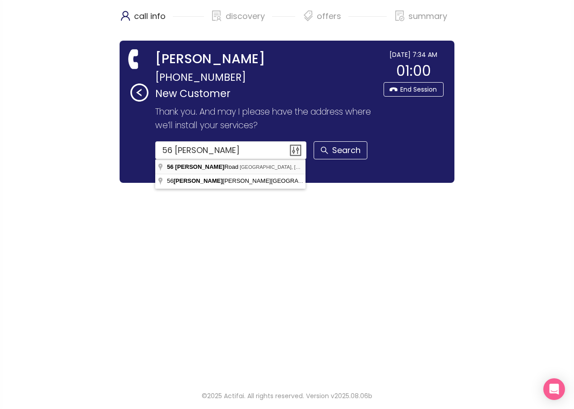
type input "[STREET_ADDRESS][PERSON_NAME]"
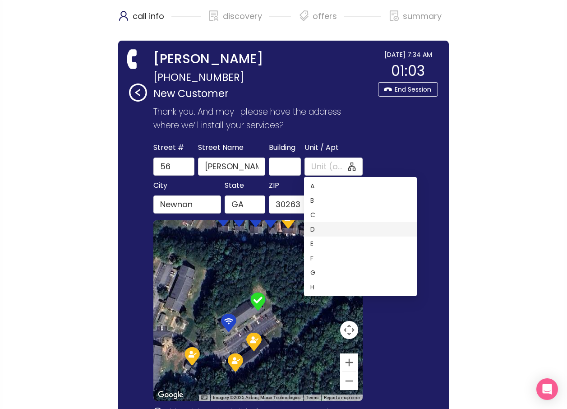
click at [313, 226] on div "D" at bounding box center [360, 229] width 100 height 10
type input "D"
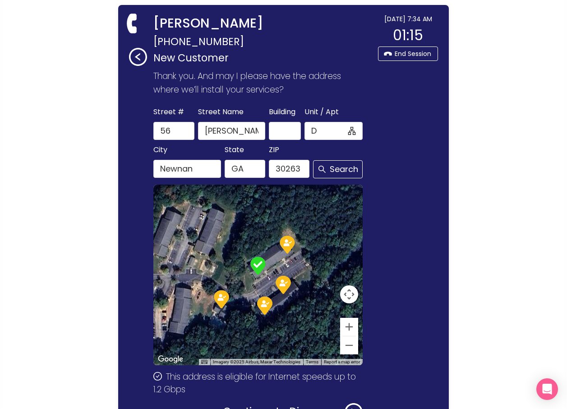
scroll to position [90, 0]
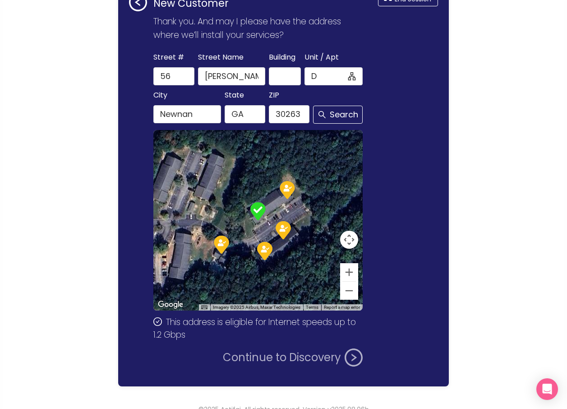
click at [295, 355] on button "Continue to Discovery" at bounding box center [293, 357] width 140 height 18
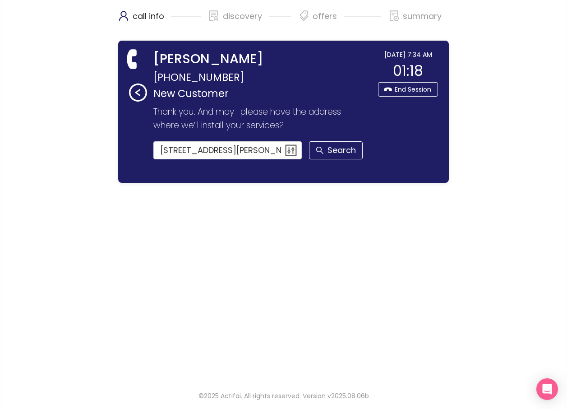
scroll to position [0, 0]
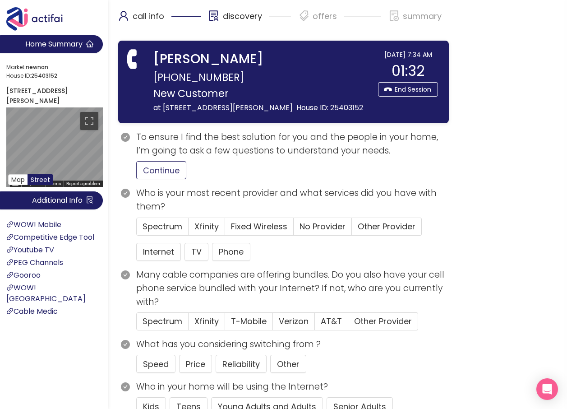
click at [166, 168] on button "Continue" at bounding box center [161, 170] width 50 height 18
drag, startPoint x: 190, startPoint y: 366, endPoint x: 195, endPoint y: 366, distance: 5.4
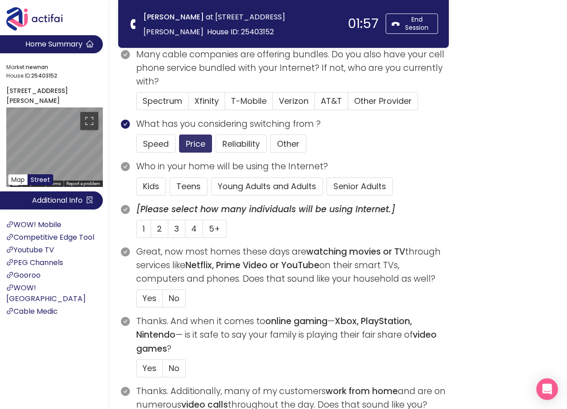
scroll to position [135, 0]
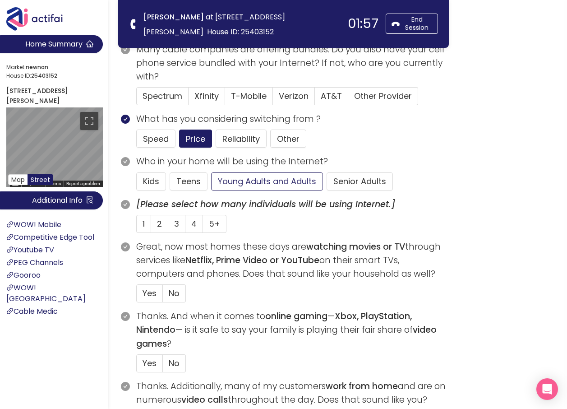
click at [232, 179] on button "Young Adults and Adults" at bounding box center [267, 181] width 112 height 18
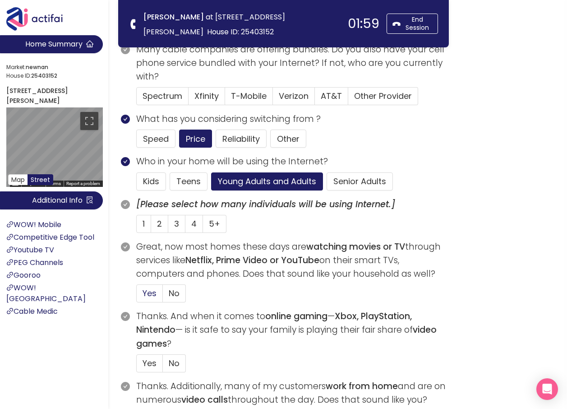
click at [148, 290] on span "Yes" at bounding box center [150, 292] width 14 height 11
click at [137, 296] on input "Yes" at bounding box center [137, 296] width 0 height 0
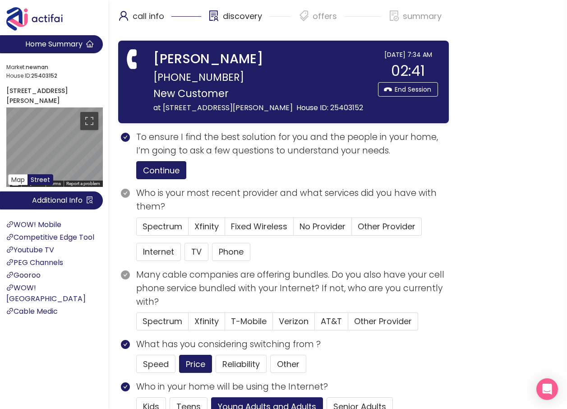
scroll to position [45, 0]
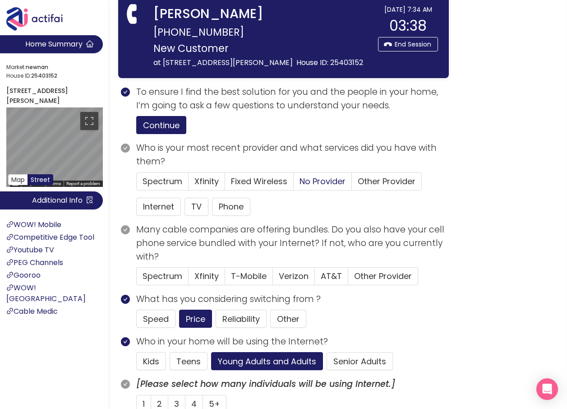
click at [307, 180] on span "No Provider" at bounding box center [323, 180] width 46 height 11
click at [294, 184] on input "No Provider" at bounding box center [294, 184] width 0 height 0
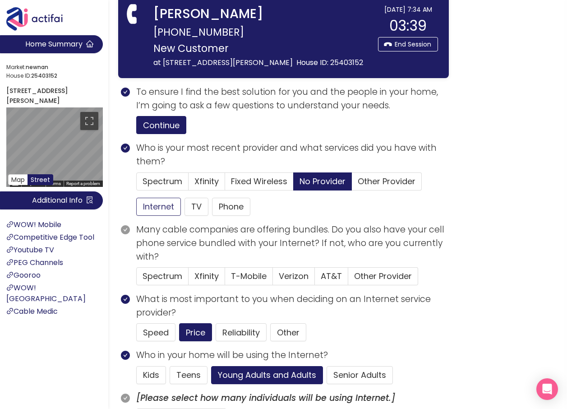
drag, startPoint x: 163, startPoint y: 207, endPoint x: 220, endPoint y: 244, distance: 67.8
click at [163, 206] on button "Internet" at bounding box center [158, 207] width 45 height 18
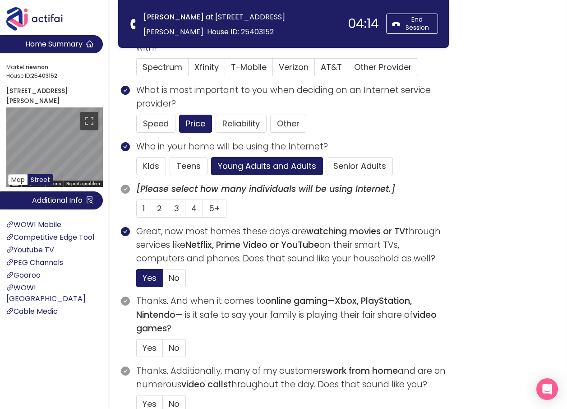
scroll to position [180, 0]
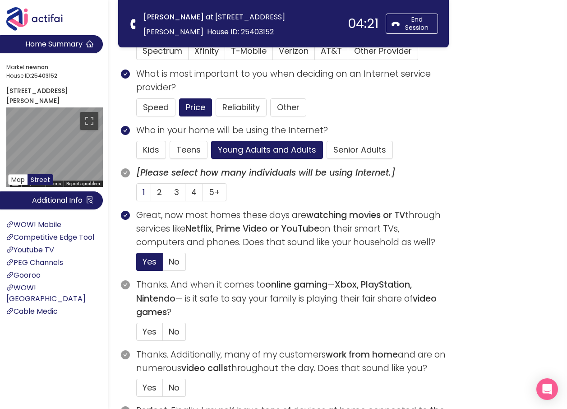
click at [145, 190] on span "1" at bounding box center [144, 191] width 2 height 11
click at [137, 195] on input "1" at bounding box center [137, 195] width 0 height 0
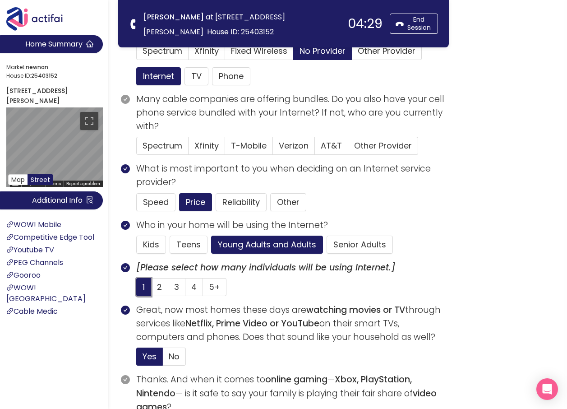
scroll to position [45, 0]
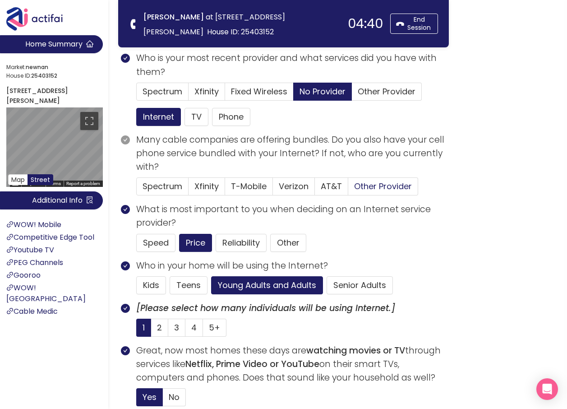
click at [360, 185] on span "Other Provider" at bounding box center [383, 185] width 58 height 11
click at [348, 189] on input "Other Provider" at bounding box center [348, 189] width 0 height 0
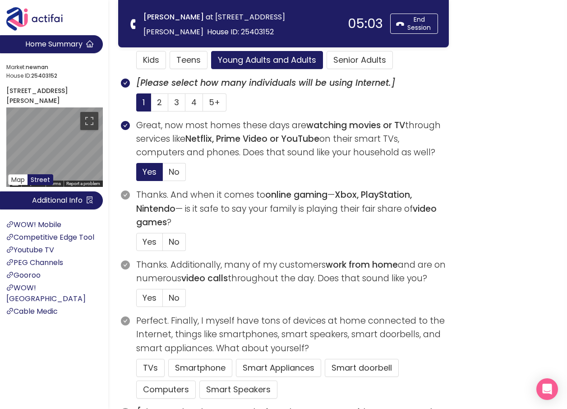
scroll to position [271, 0]
click at [150, 369] on button "TVs" at bounding box center [150, 367] width 28 height 18
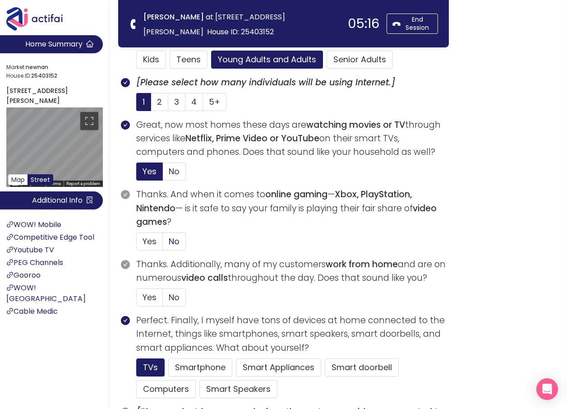
click at [176, 240] on span "No" at bounding box center [174, 240] width 11 height 11
click at [163, 244] on input "No" at bounding box center [163, 244] width 0 height 0
click at [171, 297] on span "No" at bounding box center [174, 296] width 11 height 11
click at [163, 300] on input "No" at bounding box center [163, 300] width 0 height 0
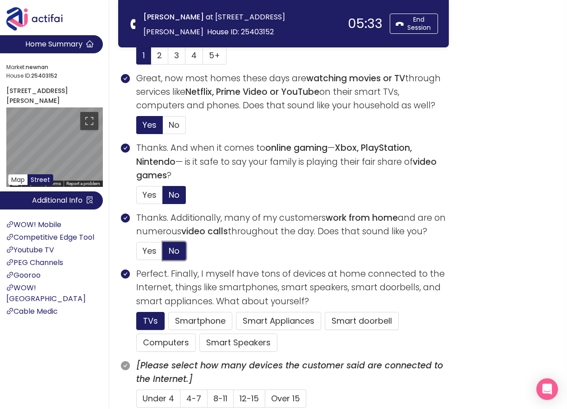
scroll to position [406, 0]
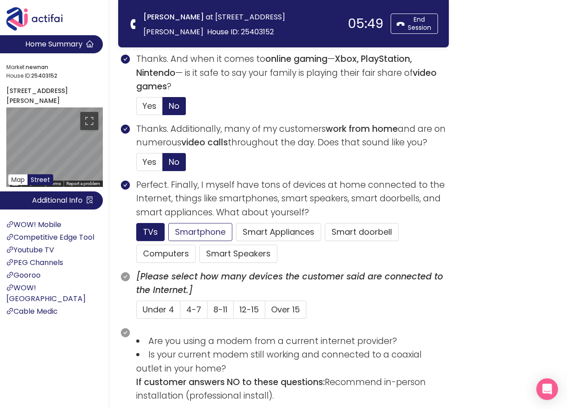
click at [199, 244] on button "Smartphone" at bounding box center [238, 253] width 78 height 18
click at [194, 307] on span "4-7" at bounding box center [193, 309] width 15 height 11
click at [180, 312] on input "4-7" at bounding box center [180, 312] width 0 height 0
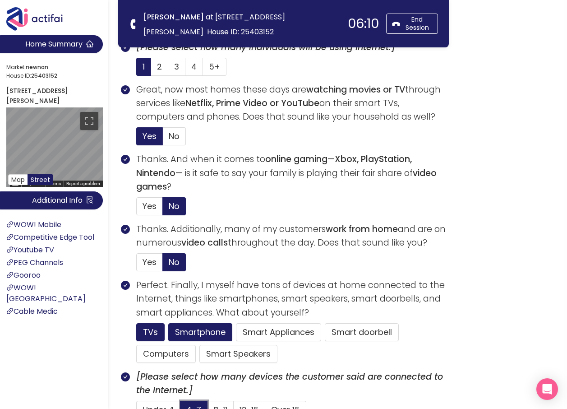
scroll to position [361, 0]
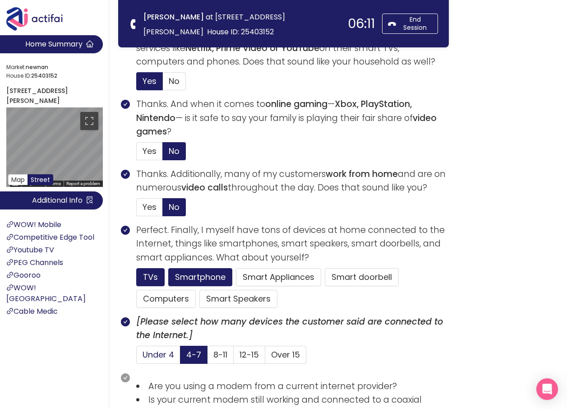
click at [157, 351] on span "Under 4" at bounding box center [159, 354] width 32 height 11
click at [137, 357] on input "Under 4" at bounding box center [137, 357] width 0 height 0
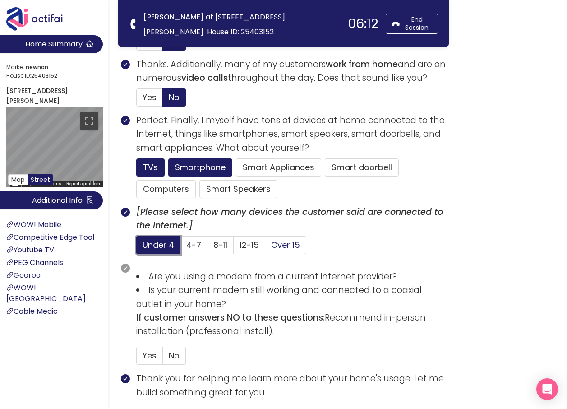
scroll to position [496, 0]
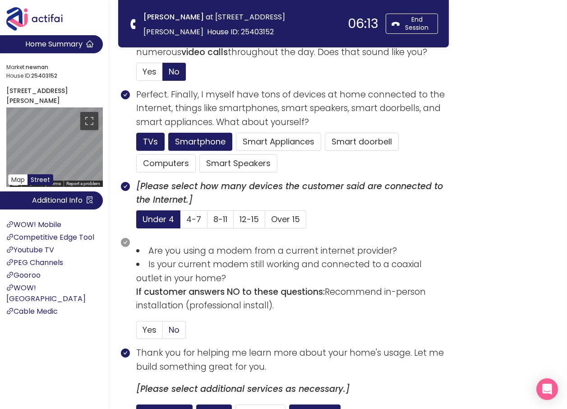
click at [175, 329] on span "No" at bounding box center [174, 329] width 11 height 11
click at [163, 332] on input "No" at bounding box center [163, 332] width 0 height 0
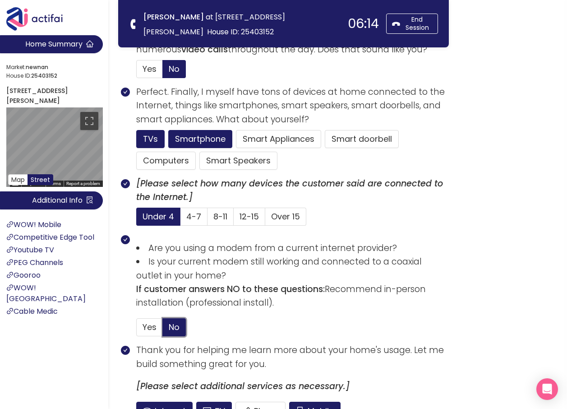
scroll to position [541, 0]
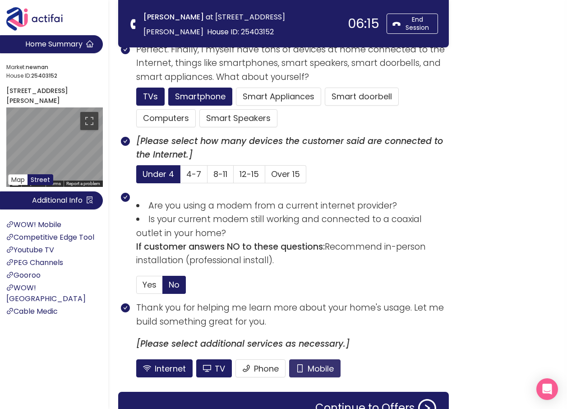
click at [301, 364] on button "Mobile" at bounding box center [314, 368] width 51 height 18
click at [204, 367] on button "TV" at bounding box center [214, 368] width 36 height 18
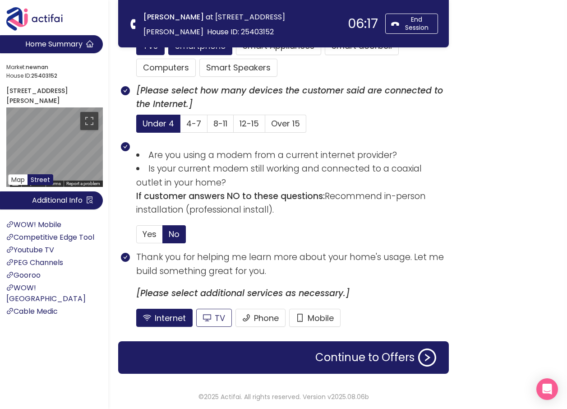
scroll to position [593, 0]
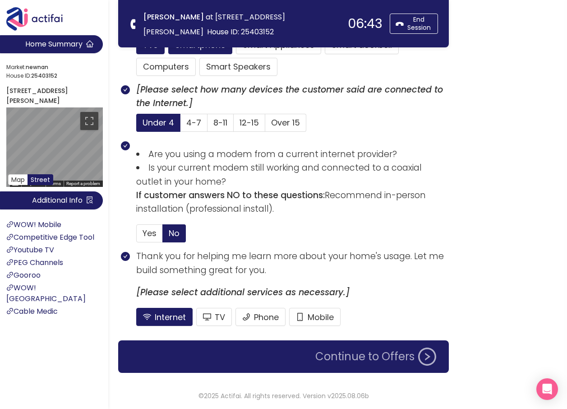
click at [365, 358] on button "Continue to Offers" at bounding box center [376, 356] width 132 height 18
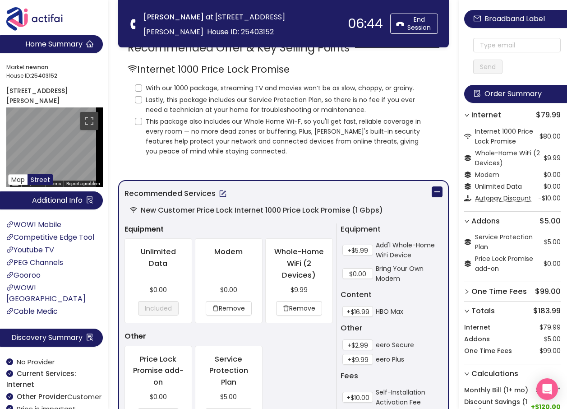
scroll to position [0, 0]
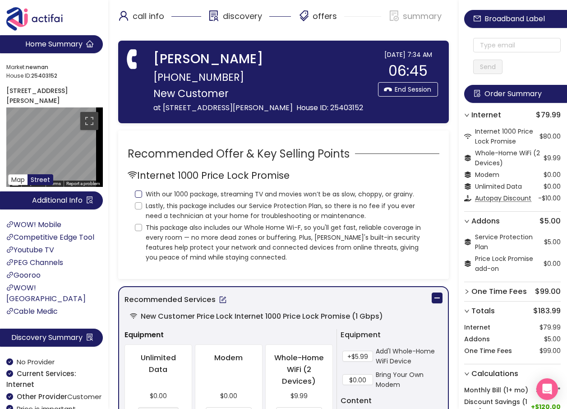
click at [140, 192] on input "With our 1000 package, streaming TV and movies won’t be as slow, choppy, or gra…" at bounding box center [138, 193] width 7 height 7
checkbox input "true"
click at [139, 206] on input "Lastly, this package includes our Service Protection Plan, so there is no fee i…" at bounding box center [138, 205] width 7 height 7
checkbox input "true"
click at [138, 227] on input "This package also includes our Whole Home Wi-F, so you'll get fast, reliable co…" at bounding box center [138, 227] width 7 height 7
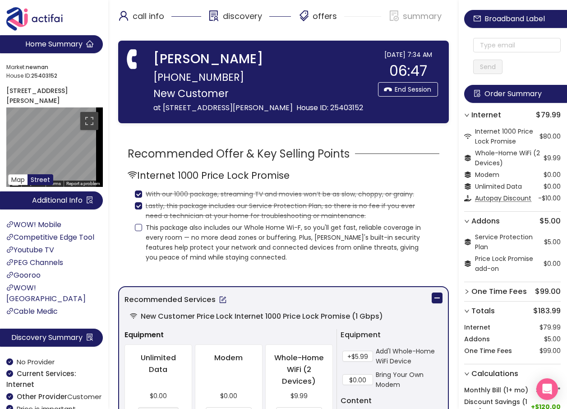
checkbox input "true"
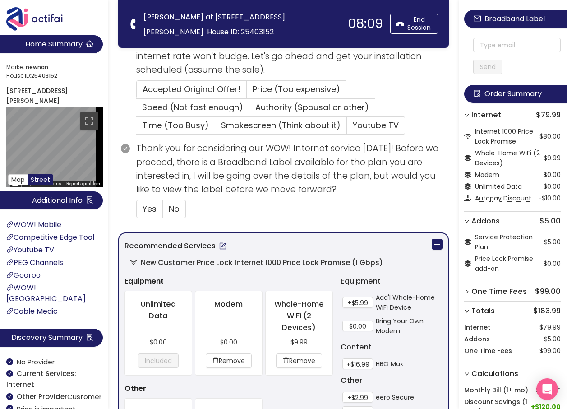
scroll to position [226, 0]
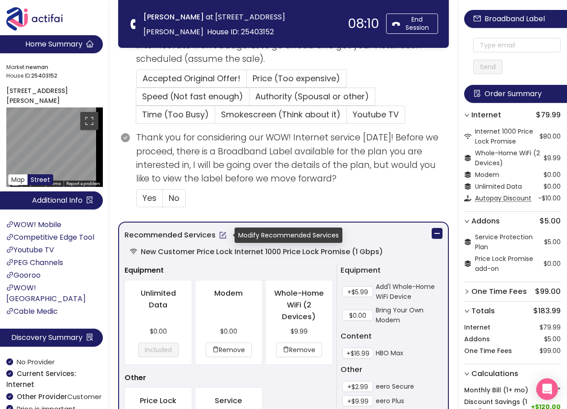
click at [221, 238] on button "button" at bounding box center [223, 235] width 14 height 14
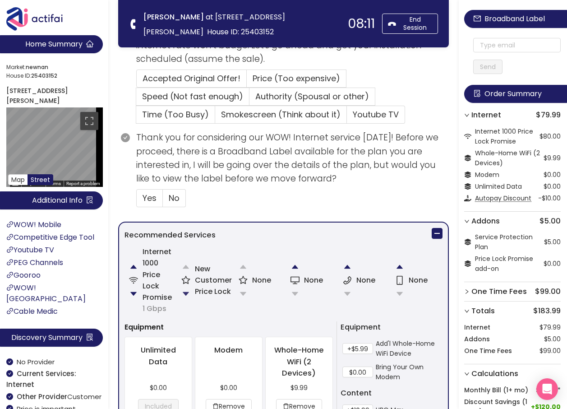
click at [185, 293] on button "button" at bounding box center [186, 294] width 18 height 18
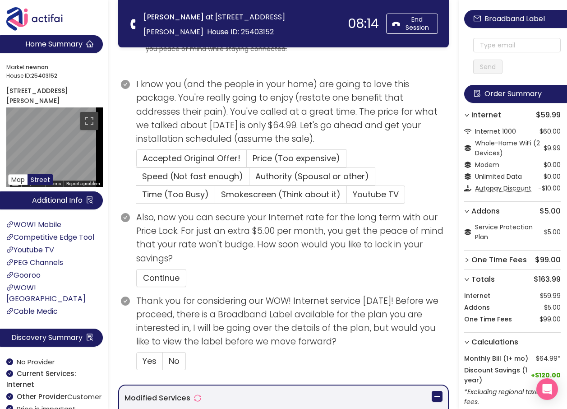
scroll to position [192, 0]
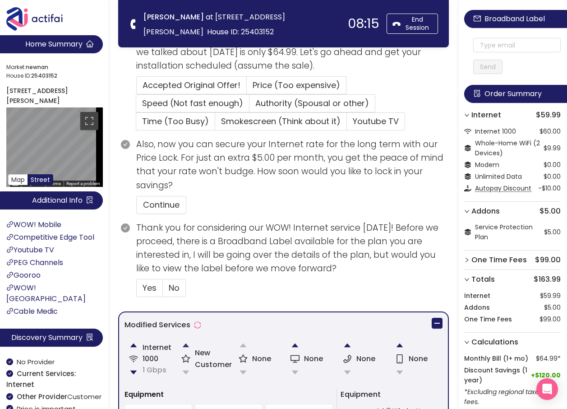
click at [184, 345] on button "button" at bounding box center [186, 345] width 18 height 18
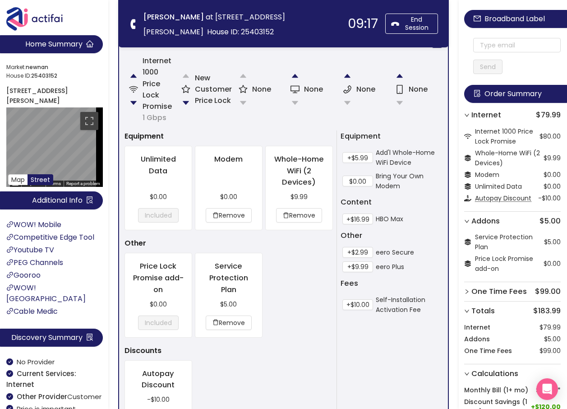
scroll to position [417, 0]
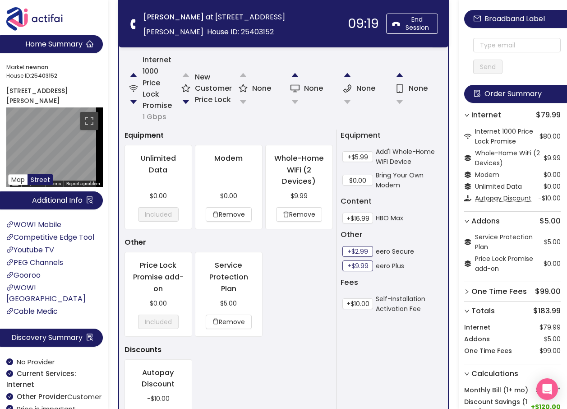
click at [350, 249] on button "+$2.99" at bounding box center [357, 251] width 31 height 11
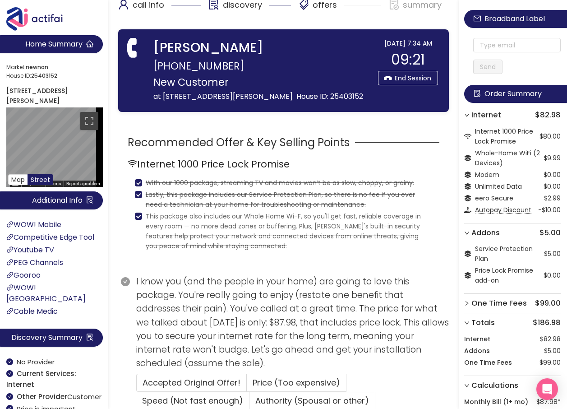
scroll to position [327, 0]
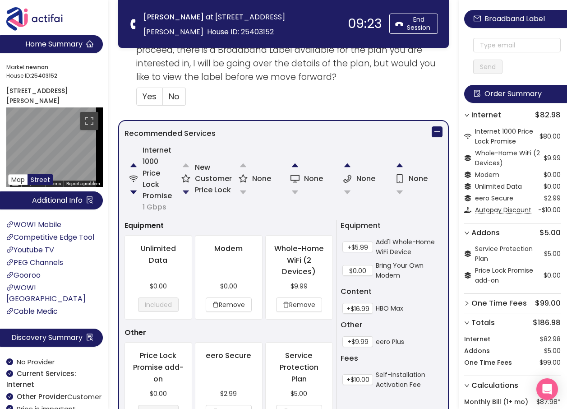
click at [186, 190] on button "button" at bounding box center [186, 192] width 18 height 18
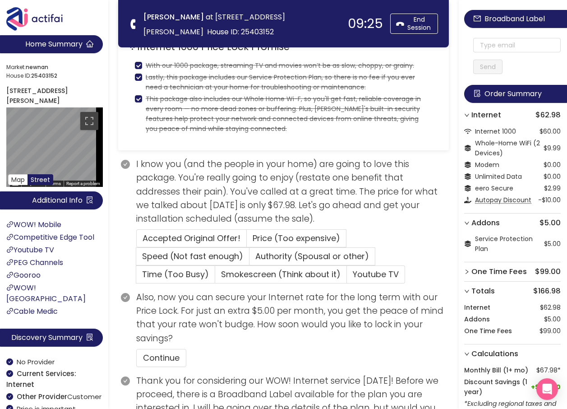
scroll to position [23, 0]
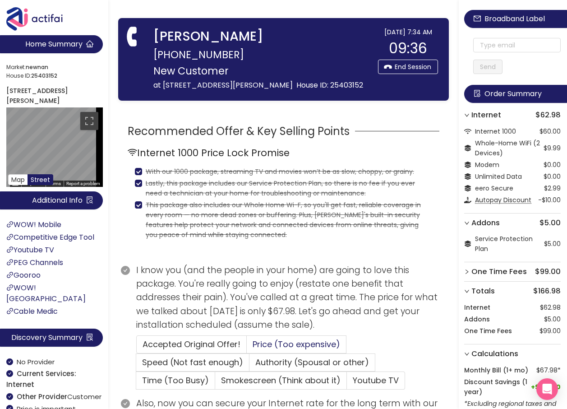
click at [282, 344] on span "Price (Too expensive)" at bounding box center [297, 343] width 88 height 11
click at [247, 347] on input "Price (Too expensive)" at bounding box center [247, 347] width 0 height 0
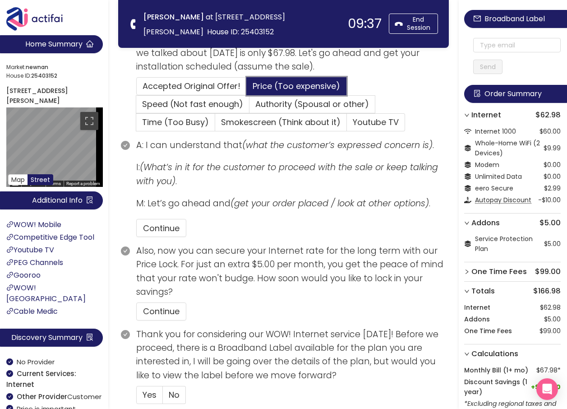
scroll to position [203, 0]
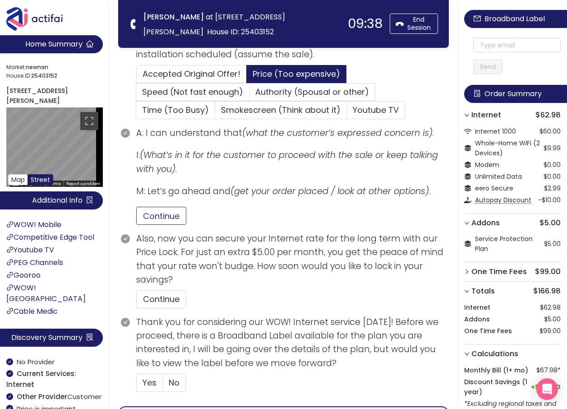
click at [161, 217] on button "Continue" at bounding box center [161, 216] width 50 height 18
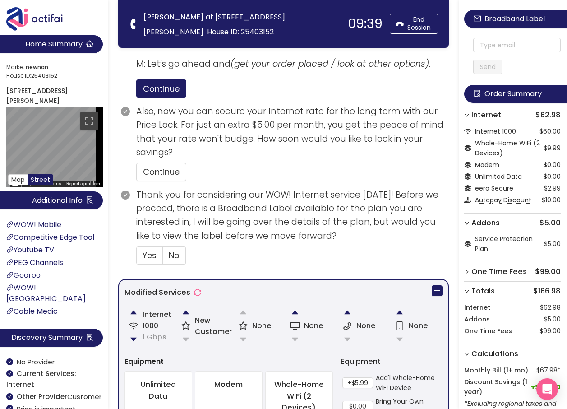
scroll to position [338, 0]
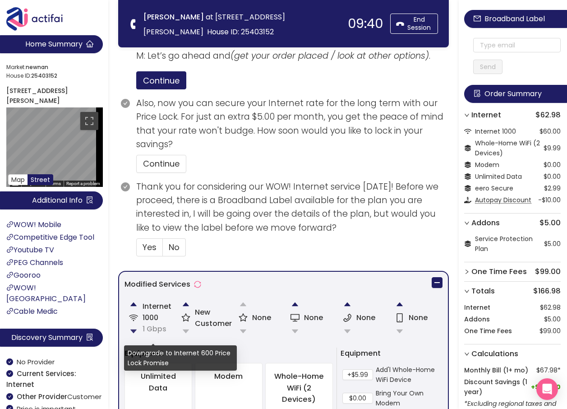
click at [133, 328] on button "button" at bounding box center [133, 331] width 18 height 18
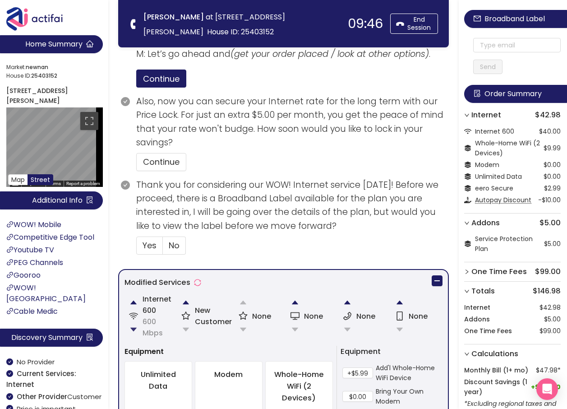
scroll to position [383, 0]
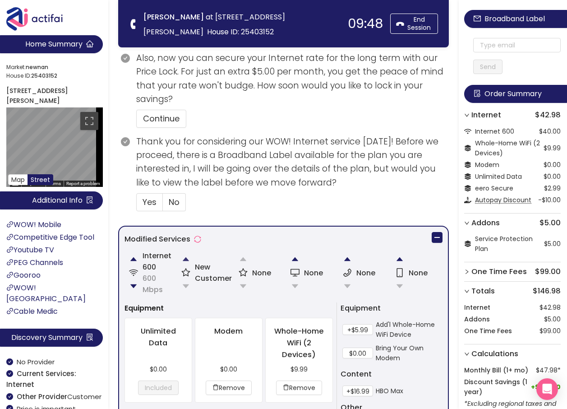
click at [186, 259] on button "button" at bounding box center [186, 259] width 18 height 18
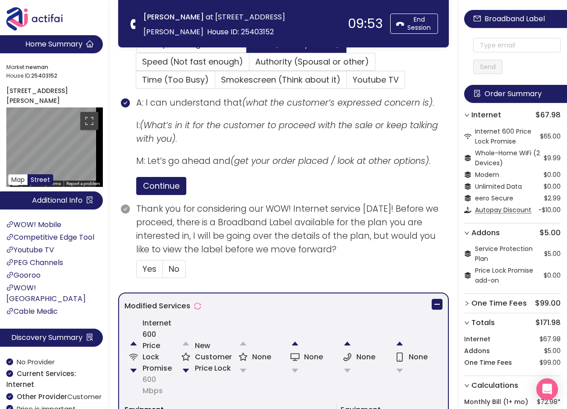
scroll to position [320, 0]
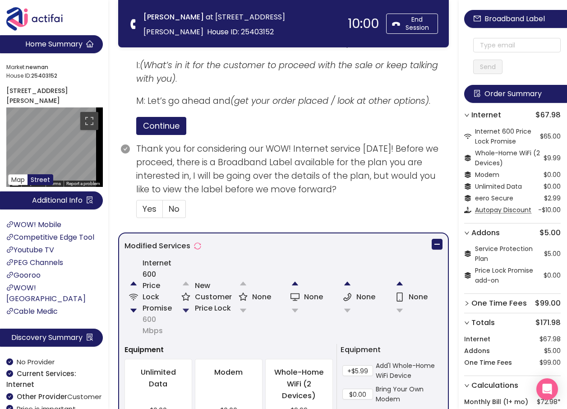
click at [188, 311] on button "button" at bounding box center [186, 310] width 18 height 18
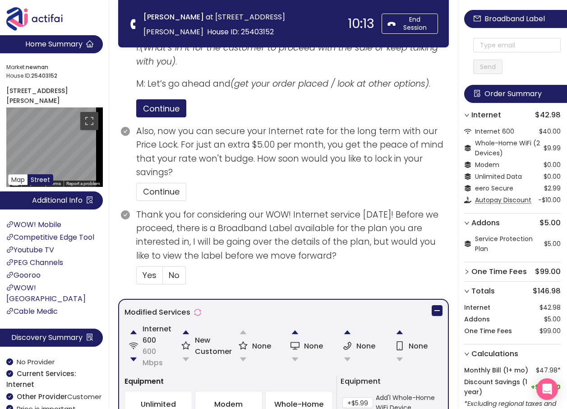
scroll to position [316, 0]
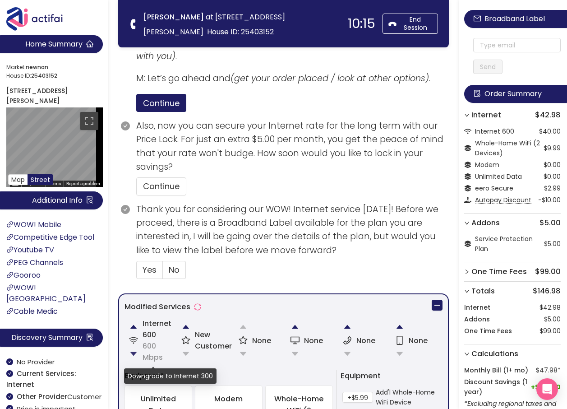
click at [132, 354] on button "button" at bounding box center [133, 354] width 18 height 18
click at [184, 327] on button "button" at bounding box center [186, 327] width 18 height 18
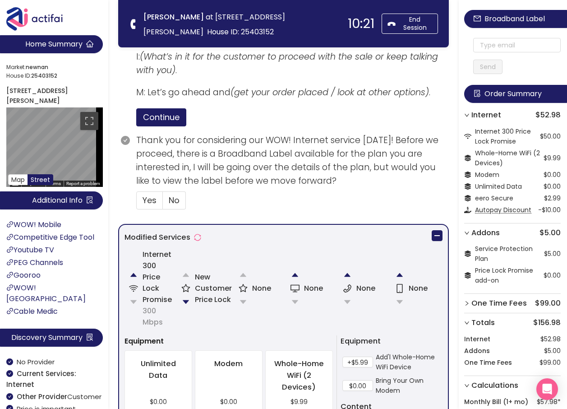
scroll to position [343, 0]
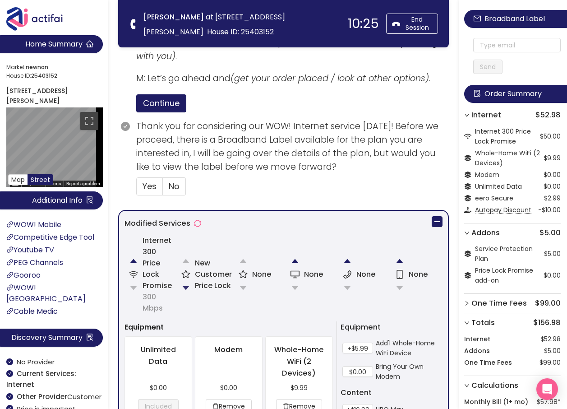
click at [184, 286] on button "button" at bounding box center [186, 288] width 18 height 18
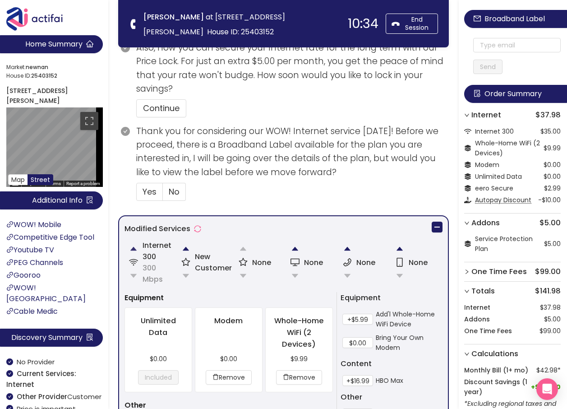
scroll to position [406, 0]
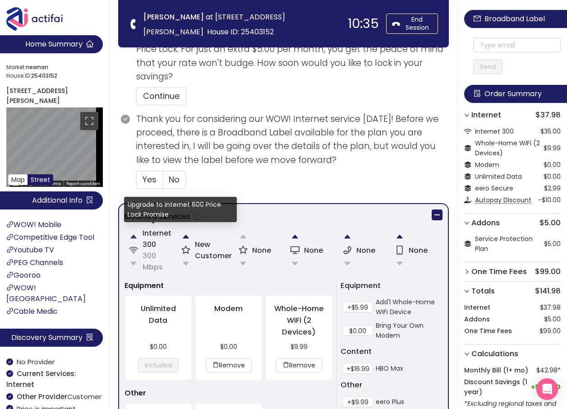
click at [134, 234] on button "button" at bounding box center [133, 236] width 18 height 18
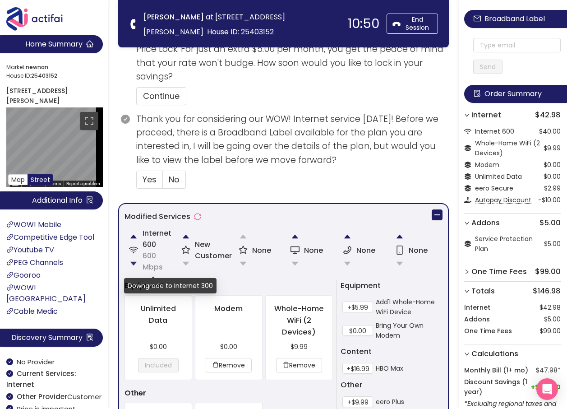
click at [134, 262] on button "button" at bounding box center [133, 263] width 18 height 18
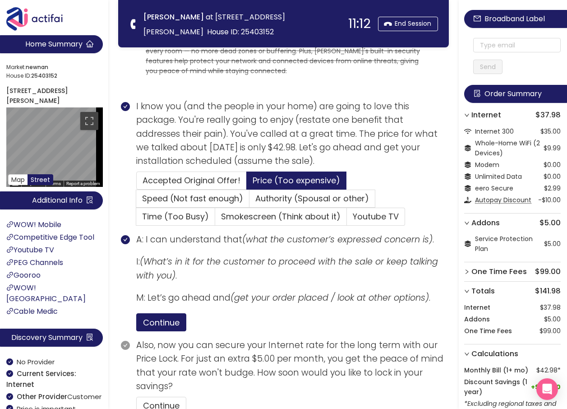
scroll to position [180, 0]
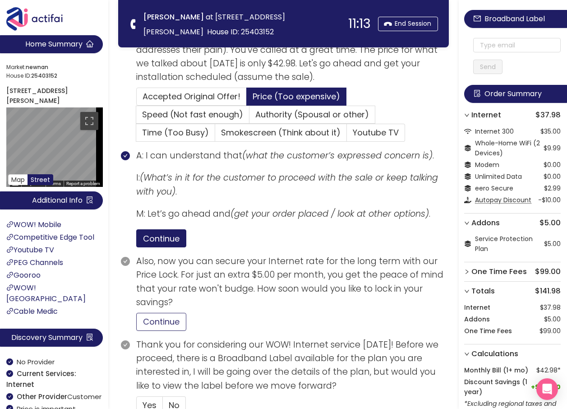
drag, startPoint x: 154, startPoint y: 318, endPoint x: 191, endPoint y: 313, distance: 36.9
click at [156, 318] on button "Continue" at bounding box center [161, 322] width 50 height 18
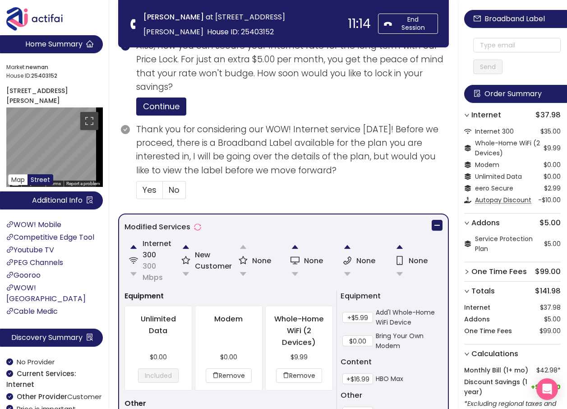
scroll to position [406, 0]
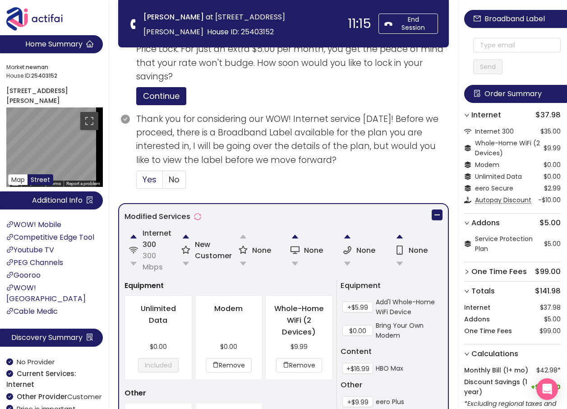
click at [153, 184] on span "Yes" at bounding box center [150, 179] width 14 height 11
click at [137, 182] on input "Yes" at bounding box center [137, 182] width 0 height 0
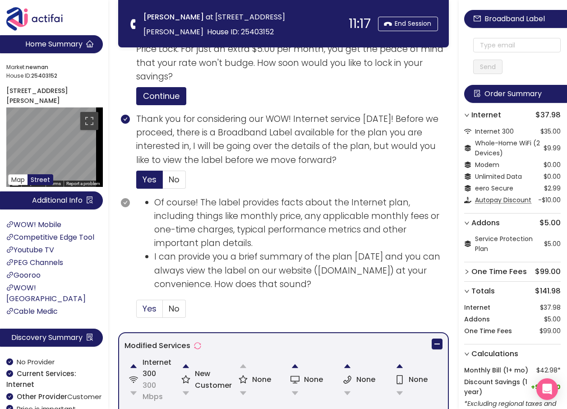
click at [153, 307] on span "Yes" at bounding box center [150, 308] width 14 height 11
click at [137, 311] on input "Yes" at bounding box center [137, 311] width 0 height 0
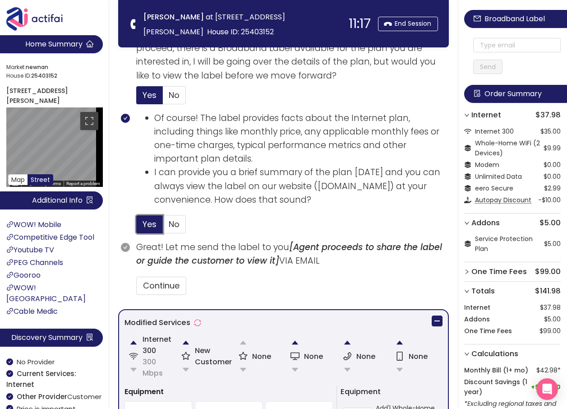
scroll to position [541, 0]
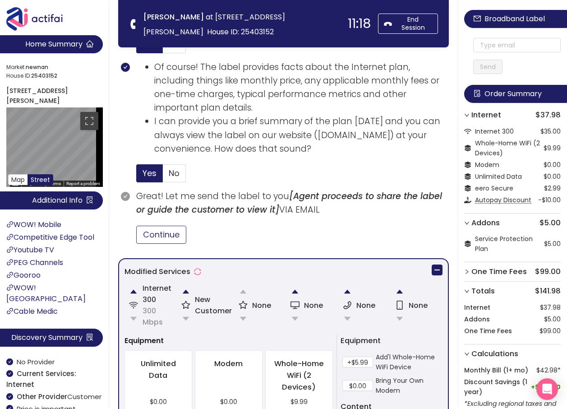
click at [161, 232] on button "Continue" at bounding box center [161, 235] width 50 height 18
click at [497, 42] on input "text" at bounding box center [517, 45] width 88 height 14
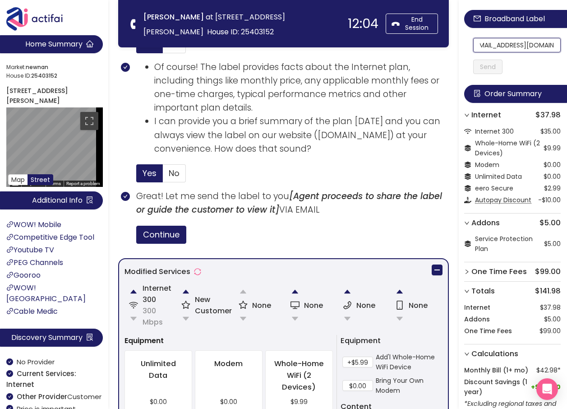
scroll to position [0, 0]
drag, startPoint x: 535, startPoint y: 46, endPoint x: 476, endPoint y: 42, distance: 59.2
click at [476, 42] on div "[EMAIL_ADDRESS][DOMAIN_NAME] Send" at bounding box center [512, 47] width 97 height 54
click at [483, 46] on input "[EMAIL_ADDRESS][DOMAIN_NAME]" at bounding box center [517, 45] width 88 height 14
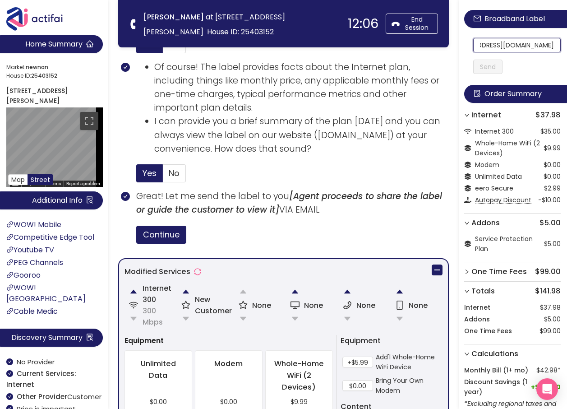
drag, startPoint x: 483, startPoint y: 46, endPoint x: 553, endPoint y: 55, distance: 70.4
click at [228, 40] on section "Home Summary Market: [GEOGRAPHIC_DATA] ID: 25403152 [STREET_ADDRESS][PERSON_NAM…" at bounding box center [283, 137] width 567 height 1356
type input "[EMAIL_ADDRESS][DOMAIN_NAME]"
click at [497, 62] on button "Send" at bounding box center [487, 67] width 29 height 14
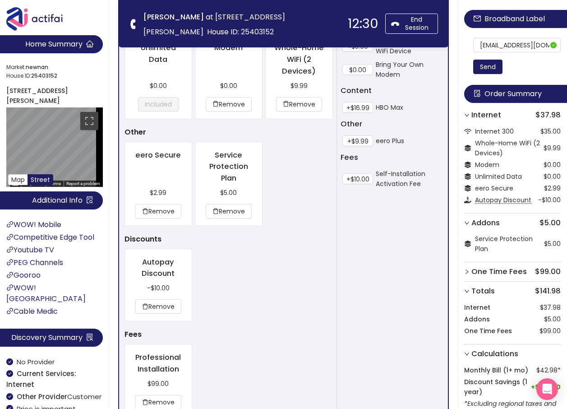
scroll to position [947, 0]
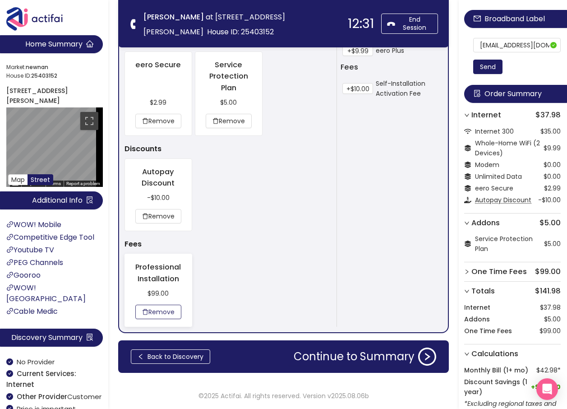
click at [162, 309] on button "Remove" at bounding box center [158, 311] width 46 height 14
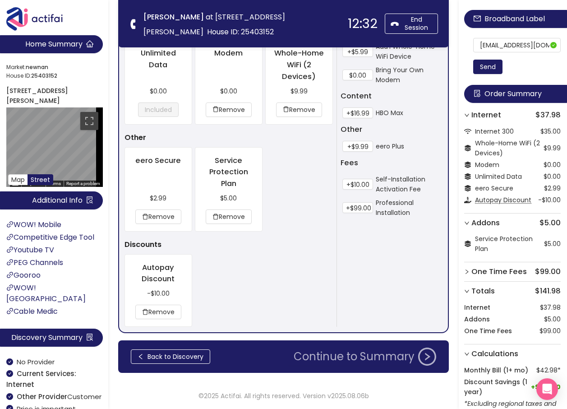
click at [353, 355] on button "Continue to Summary" at bounding box center [364, 356] width 153 height 18
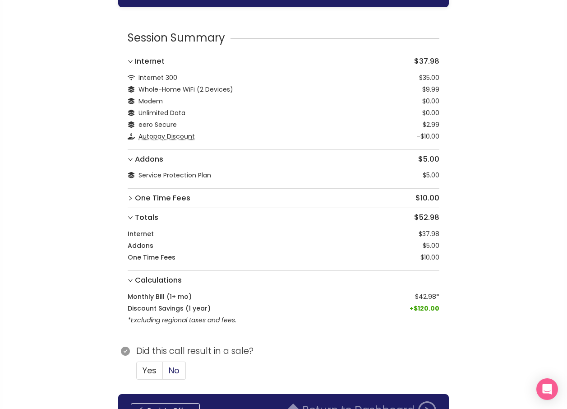
scroll to position [79, 0]
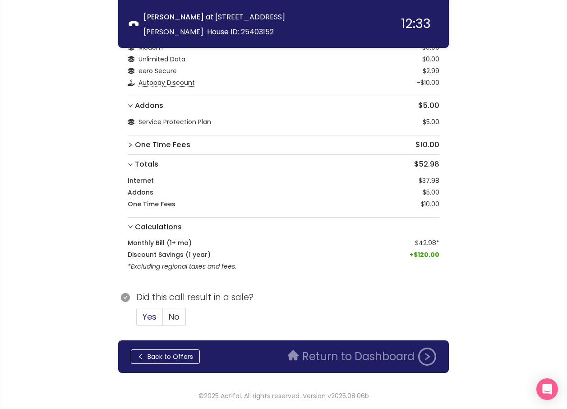
click at [146, 315] on span "Yes" at bounding box center [150, 316] width 14 height 11
click at [137, 319] on input "Yes" at bounding box center [137, 319] width 0 height 0
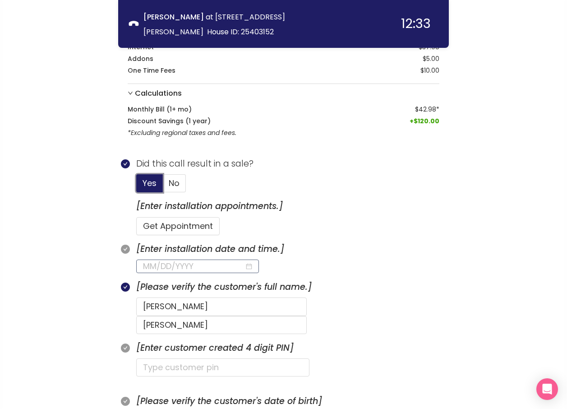
scroll to position [215, 0]
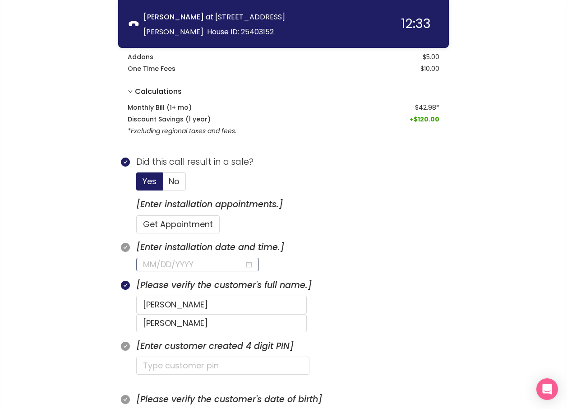
click at [195, 263] on input at bounding box center [193, 264] width 101 height 13
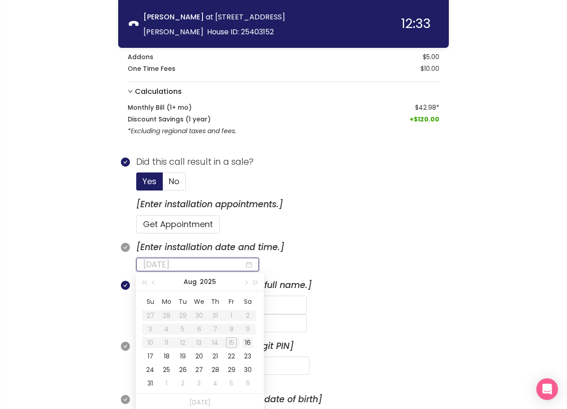
type input "[DATE]"
click at [243, 340] on div "16" at bounding box center [247, 342] width 11 height 11
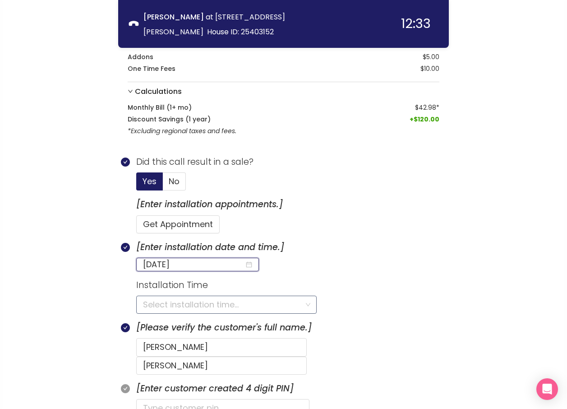
click at [165, 305] on input "search" at bounding box center [223, 304] width 161 height 17
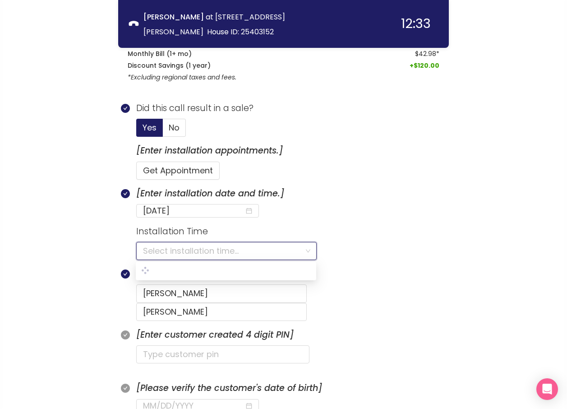
scroll to position [350, 0]
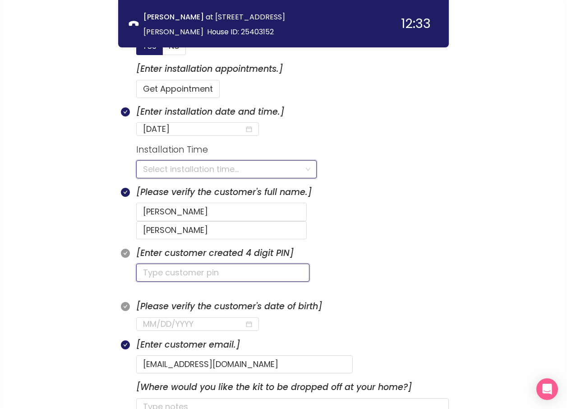
click at [152, 263] on input "text" at bounding box center [222, 272] width 173 height 18
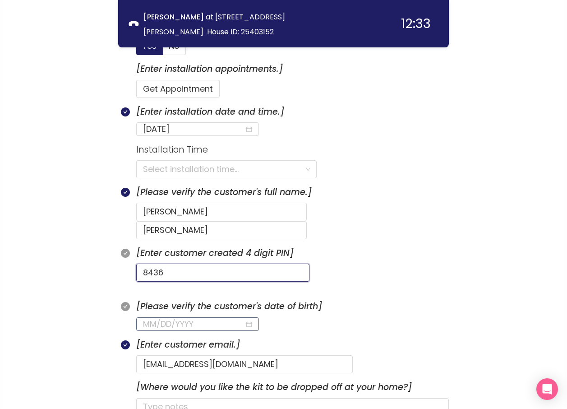
type input "8436"
click at [145, 318] on input at bounding box center [193, 324] width 101 height 13
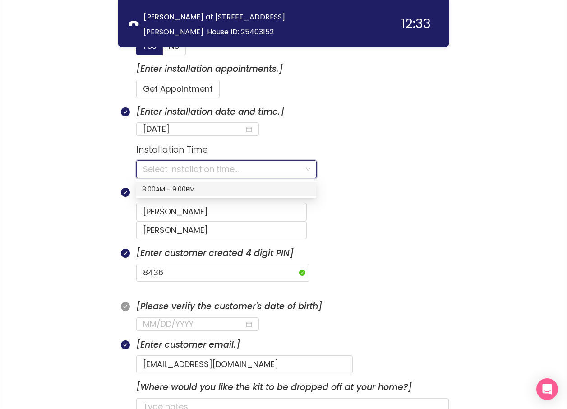
click at [190, 168] on input "search" at bounding box center [223, 169] width 161 height 17
click at [160, 187] on div "8:00AM - 9:00PM" at bounding box center [226, 189] width 168 height 10
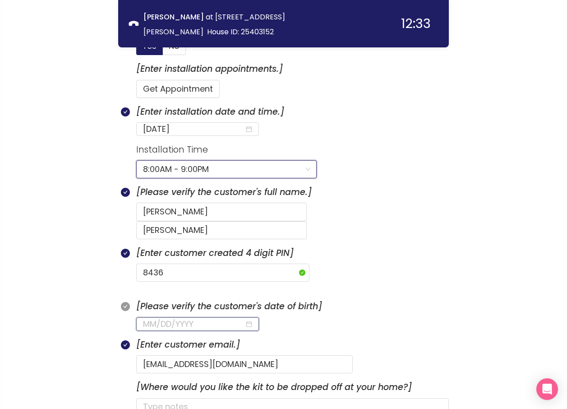
click at [145, 318] on input at bounding box center [193, 324] width 101 height 13
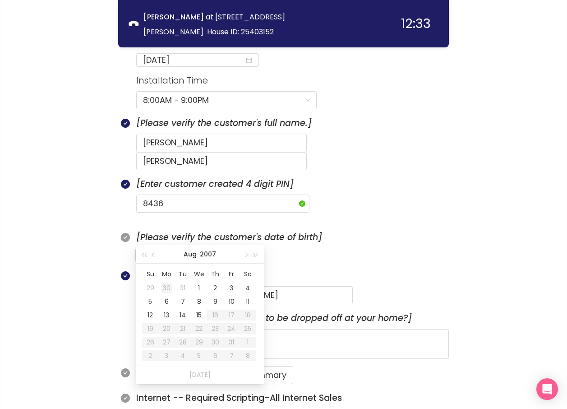
scroll to position [440, 0]
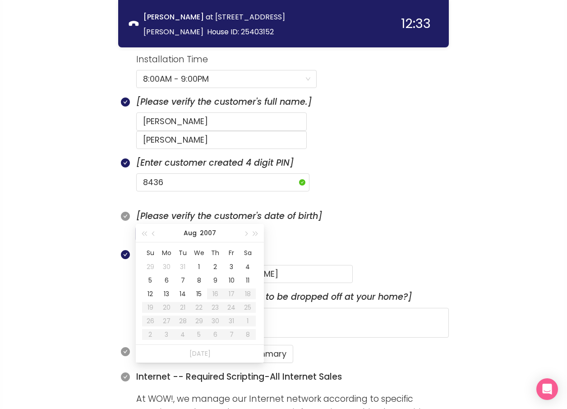
type input "[DATE]"
click at [231, 292] on div "15" at bounding box center [231, 293] width 11 height 11
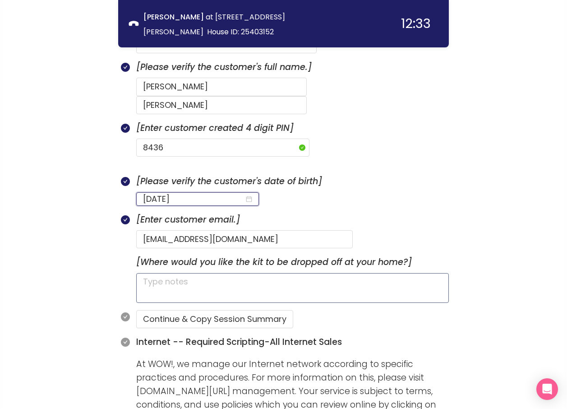
scroll to position [485, 0]
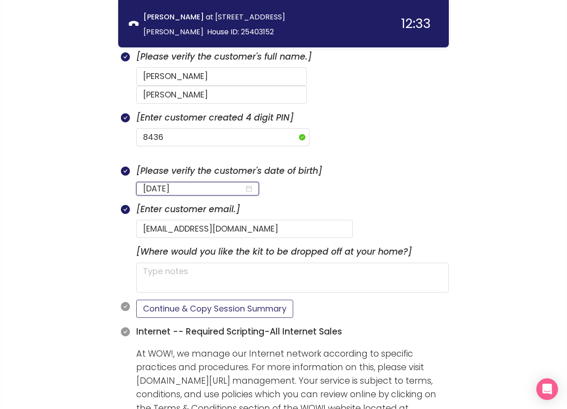
type input "[DATE]"
click at [214, 300] on button "Continue & Copy Session Summary" at bounding box center [214, 309] width 157 height 18
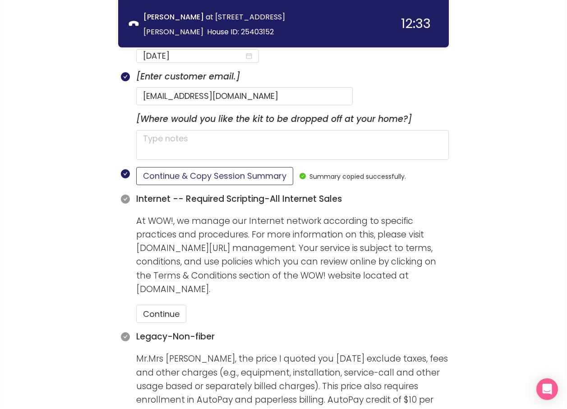
scroll to position [621, 0]
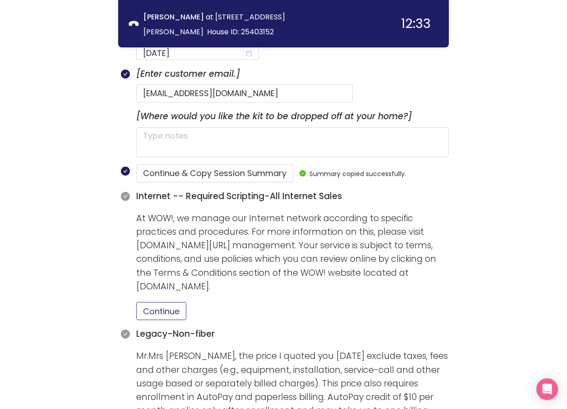
click at [174, 302] on button "Continue" at bounding box center [161, 311] width 50 height 18
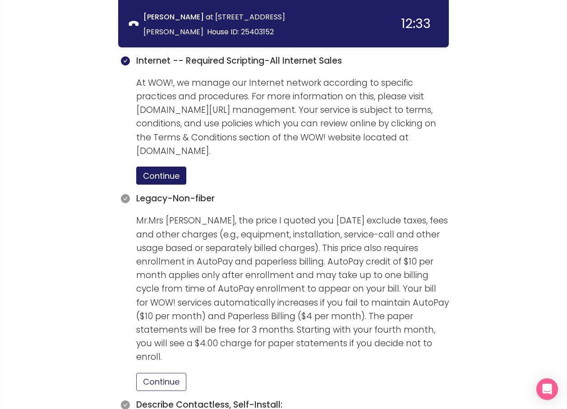
click at [155, 373] on button "Continue" at bounding box center [161, 382] width 50 height 18
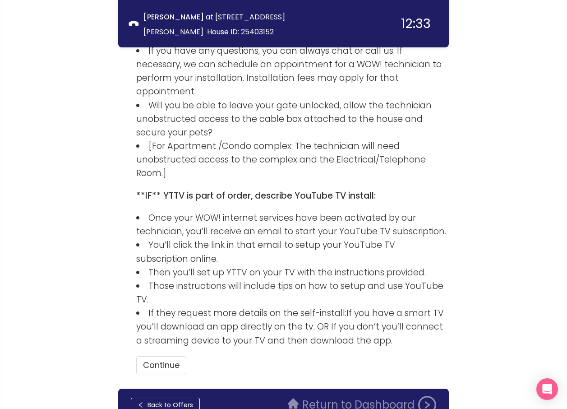
scroll to position [1361, 0]
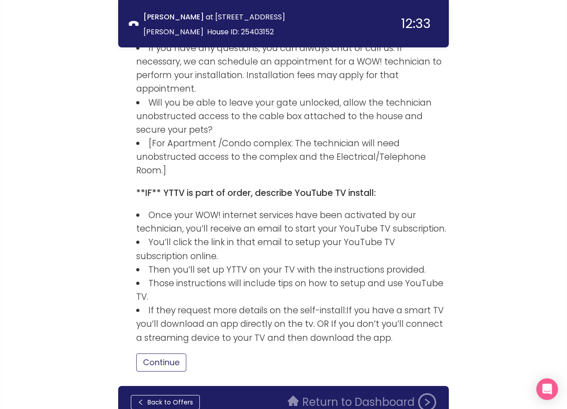
click at [154, 353] on button "Continue" at bounding box center [161, 362] width 50 height 18
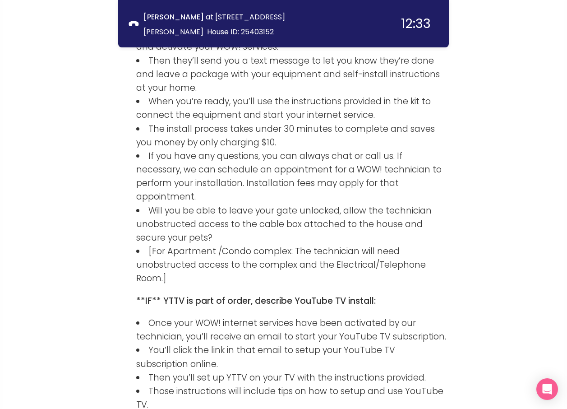
scroll to position [1422, 0]
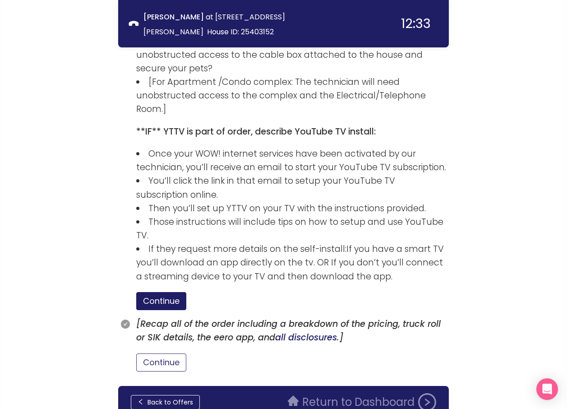
click at [164, 353] on button "Continue" at bounding box center [161, 362] width 50 height 18
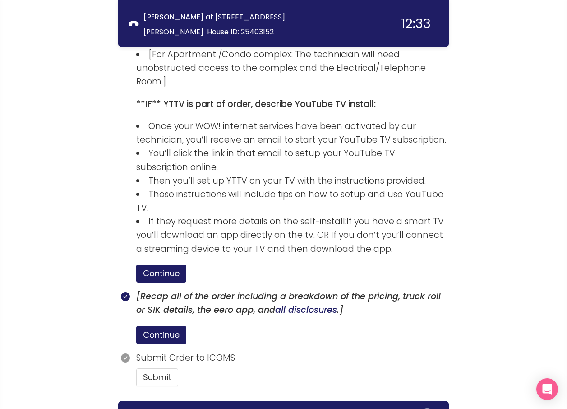
scroll to position [1465, 0]
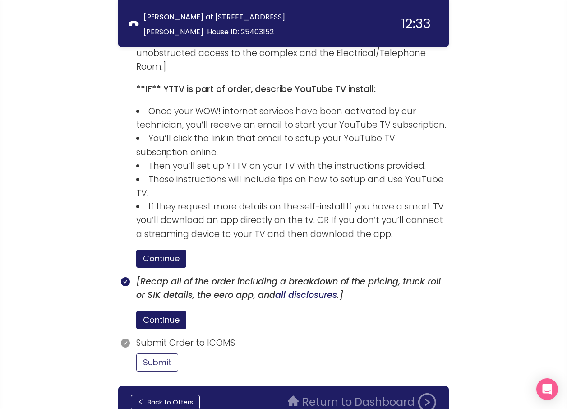
click at [153, 353] on button "Submit" at bounding box center [157, 362] width 42 height 18
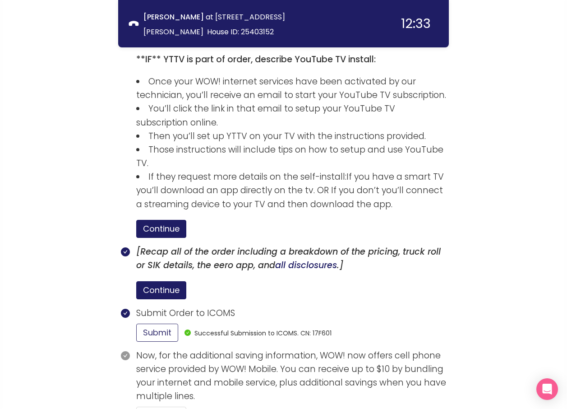
scroll to position [1548, 0]
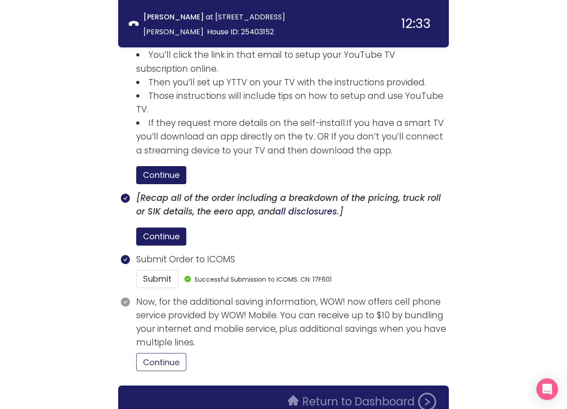
click at [149, 353] on button "Continue" at bounding box center [161, 362] width 50 height 18
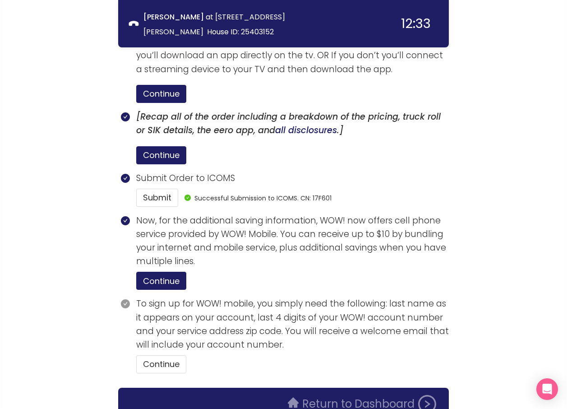
scroll to position [1631, 0]
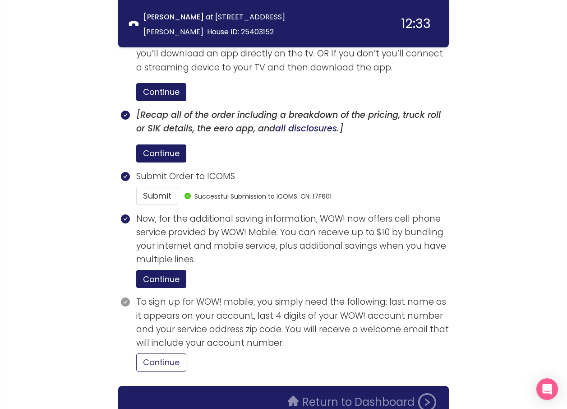
click at [154, 353] on button "Continue" at bounding box center [161, 362] width 50 height 18
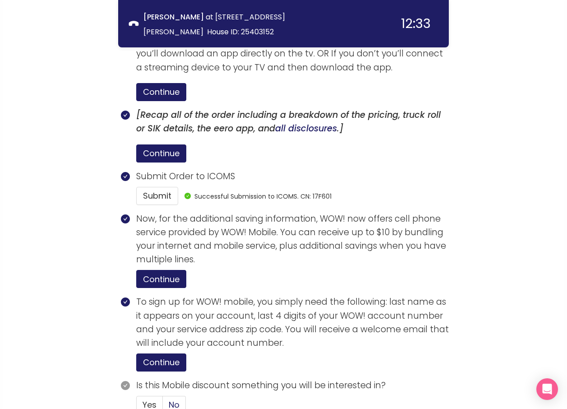
click at [173, 399] on span "No" at bounding box center [174, 404] width 11 height 11
click at [163, 407] on input "No" at bounding box center [163, 407] width 0 height 0
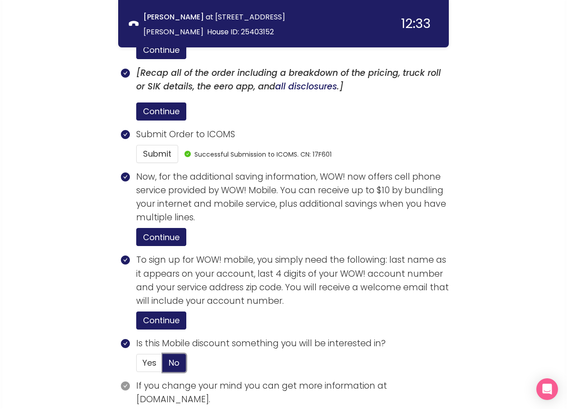
scroll to position [1730, 0]
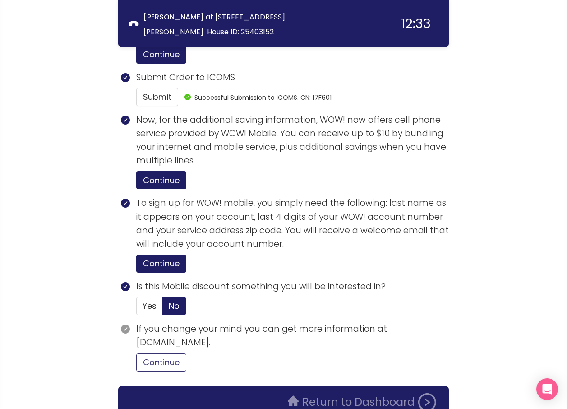
click at [161, 353] on button "Continue" at bounding box center [161, 362] width 50 height 18
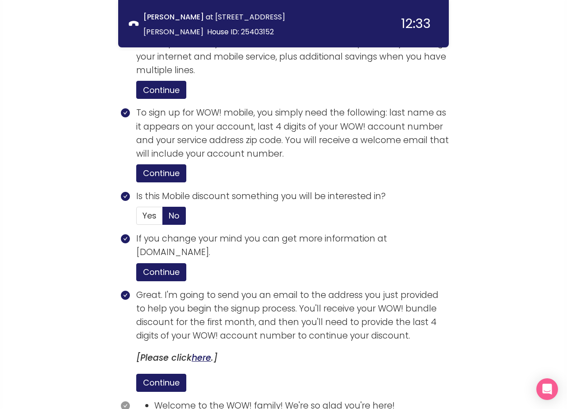
scroll to position [1902, 0]
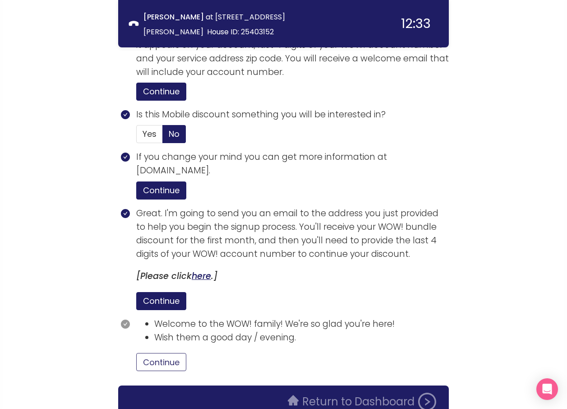
click at [155, 353] on button "Continue" at bounding box center [161, 362] width 50 height 18
click at [307, 392] on button "Return to Dashboard" at bounding box center [361, 401] width 159 height 18
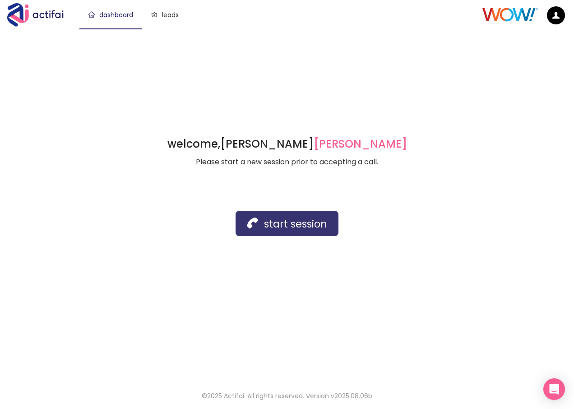
click at [276, 223] on button "start session" at bounding box center [286, 223] width 103 height 25
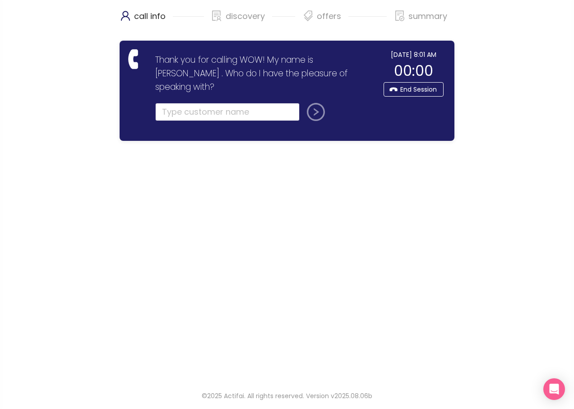
click at [181, 103] on input "text" at bounding box center [227, 112] width 144 height 18
click at [222, 103] on input "[PERSON_NAME]" at bounding box center [227, 112] width 144 height 18
type input "[PERSON_NAME]"
click at [315, 103] on button "submit" at bounding box center [314, 112] width 22 height 18
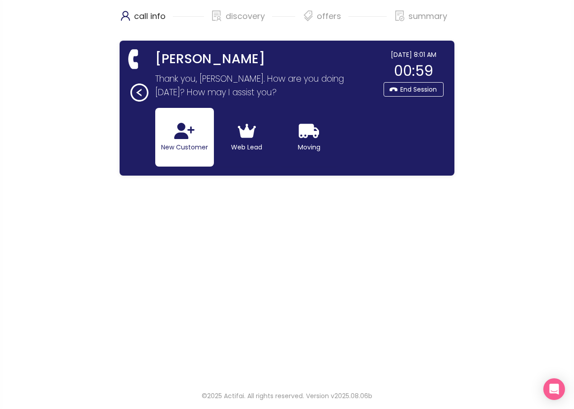
click at [164, 143] on button "New Customer" at bounding box center [184, 137] width 59 height 59
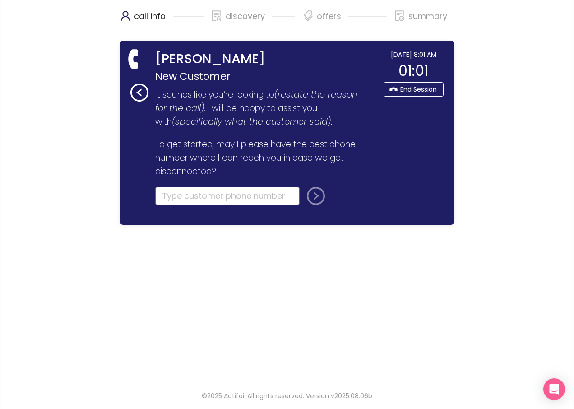
click at [182, 192] on input "tel" at bounding box center [227, 196] width 144 height 18
type input "[PHONE_NUMBER]"
click at [318, 197] on button "submit" at bounding box center [314, 196] width 22 height 18
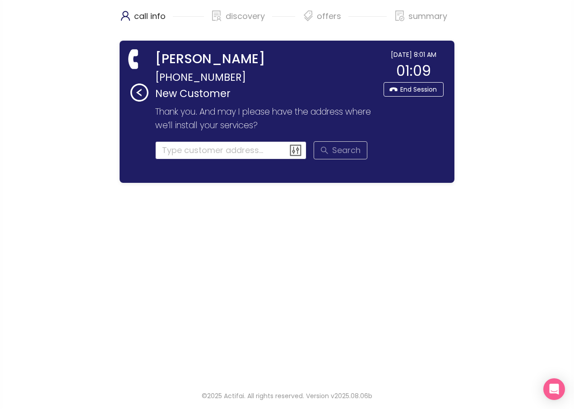
click at [175, 147] on input at bounding box center [231, 150] width 152 height 18
click at [179, 152] on input at bounding box center [231, 150] width 152 height 18
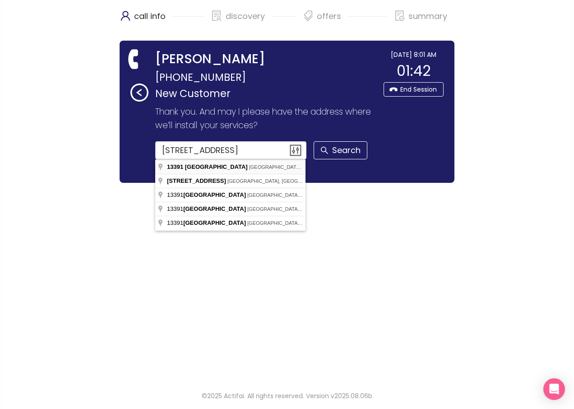
type input "[STREET_ADDRESS]"
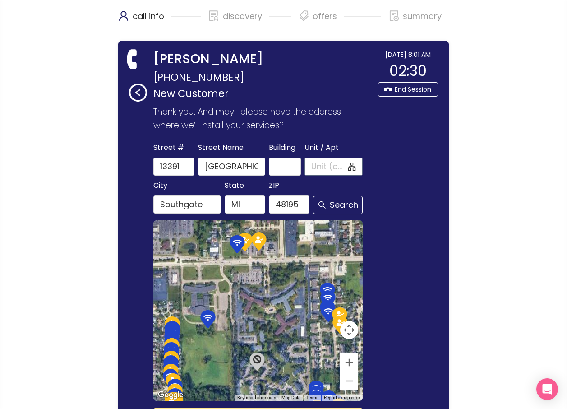
click at [315, 167] on input "Unit / Apt" at bounding box center [328, 166] width 35 height 13
type input "102"
click at [334, 206] on button "Search" at bounding box center [338, 205] width 50 height 18
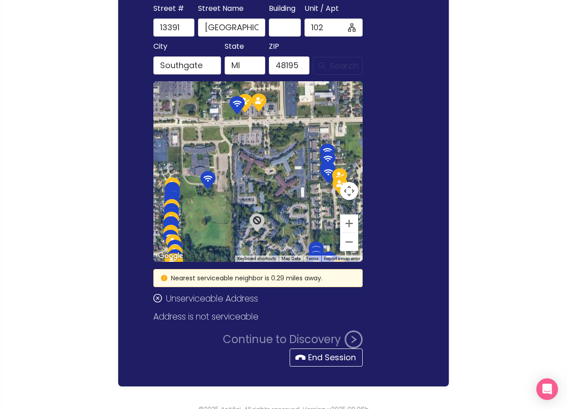
scroll to position [152, 0]
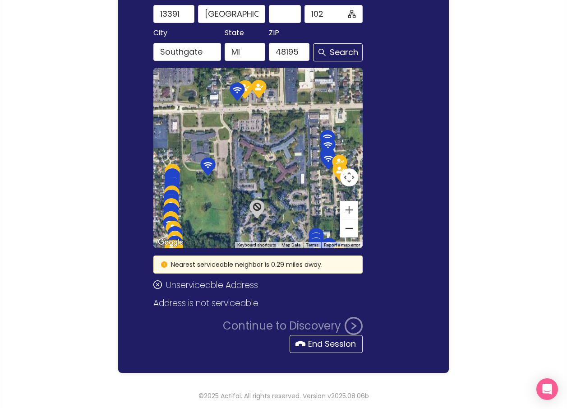
click at [351, 233] on button "Zoom out" at bounding box center [349, 228] width 18 height 18
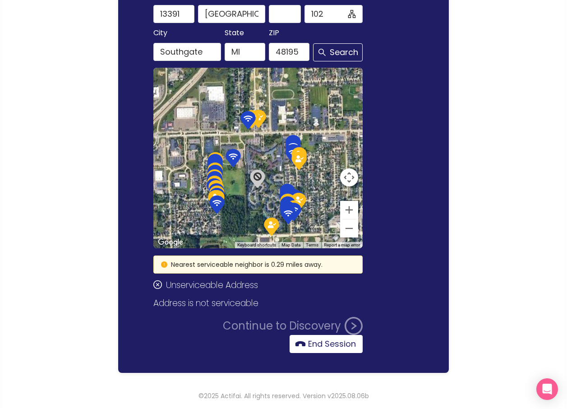
click at [323, 347] on button "End Session" at bounding box center [326, 344] width 73 height 18
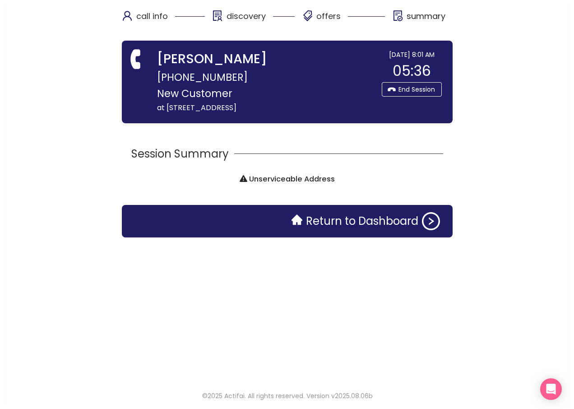
scroll to position [0, 0]
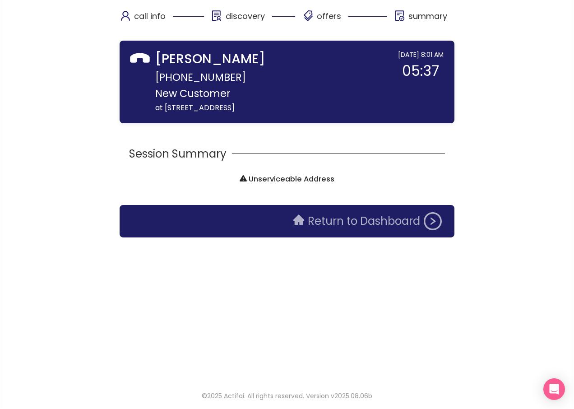
click at [331, 221] on button "Return to Dashboard" at bounding box center [367, 221] width 159 height 18
